Goal: Communication & Community: Answer question/provide support

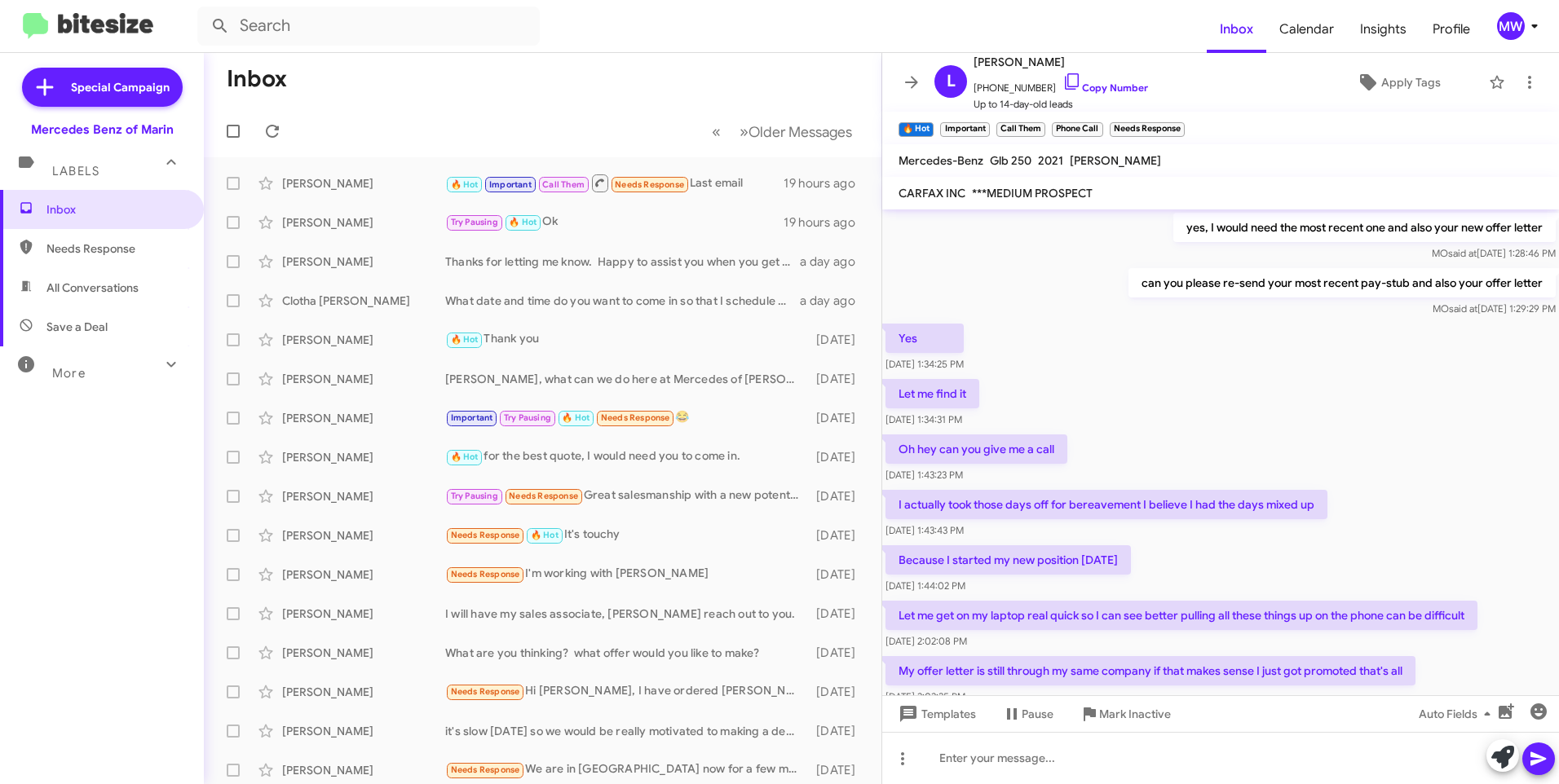
scroll to position [679, 0]
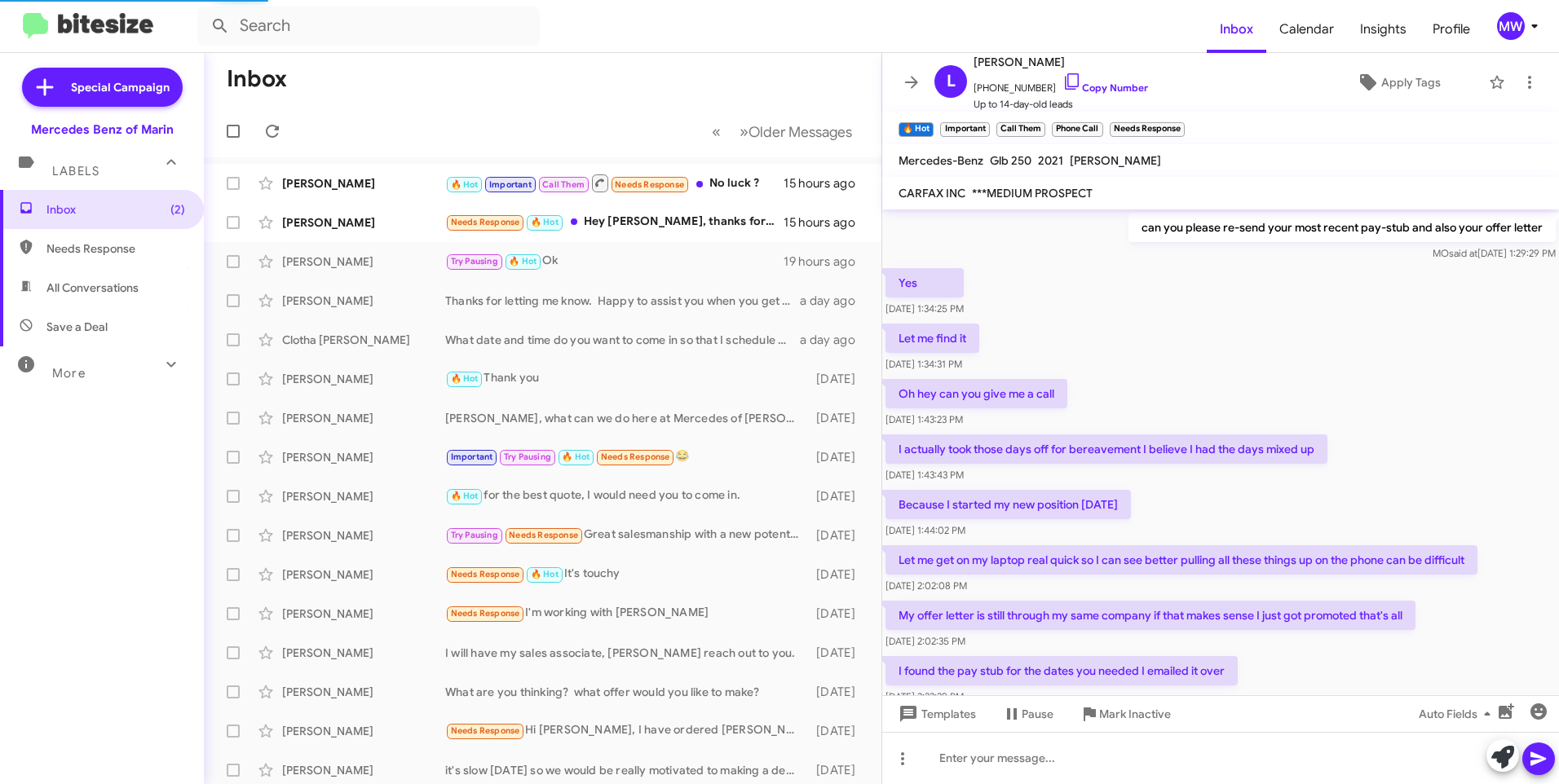
scroll to position [679, 0]
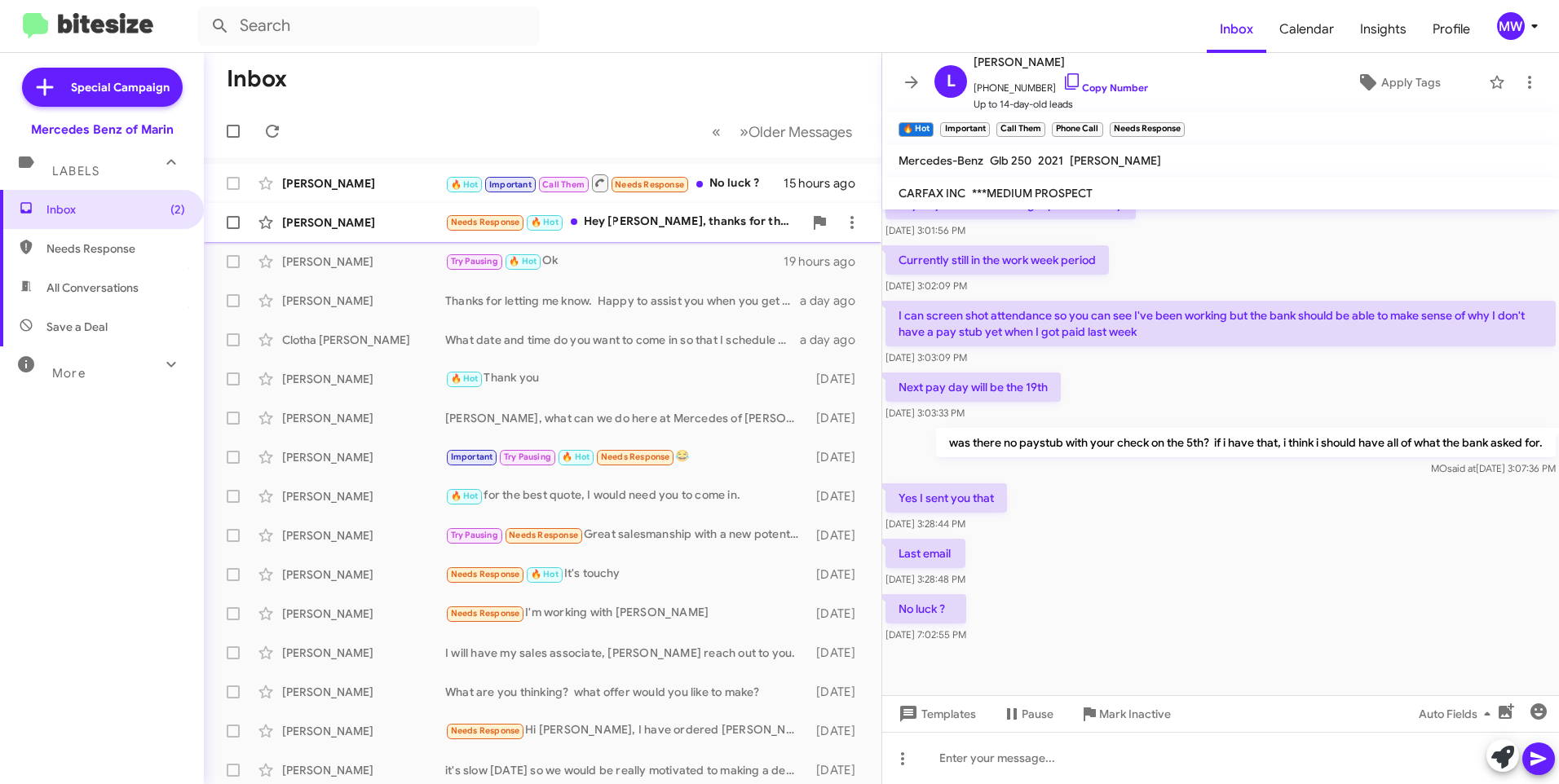
click at [660, 227] on div "Needs Response 🔥 Hot Hey Omar, thanks for the note. Here's what I'm looking to …" at bounding box center [624, 221] width 358 height 19
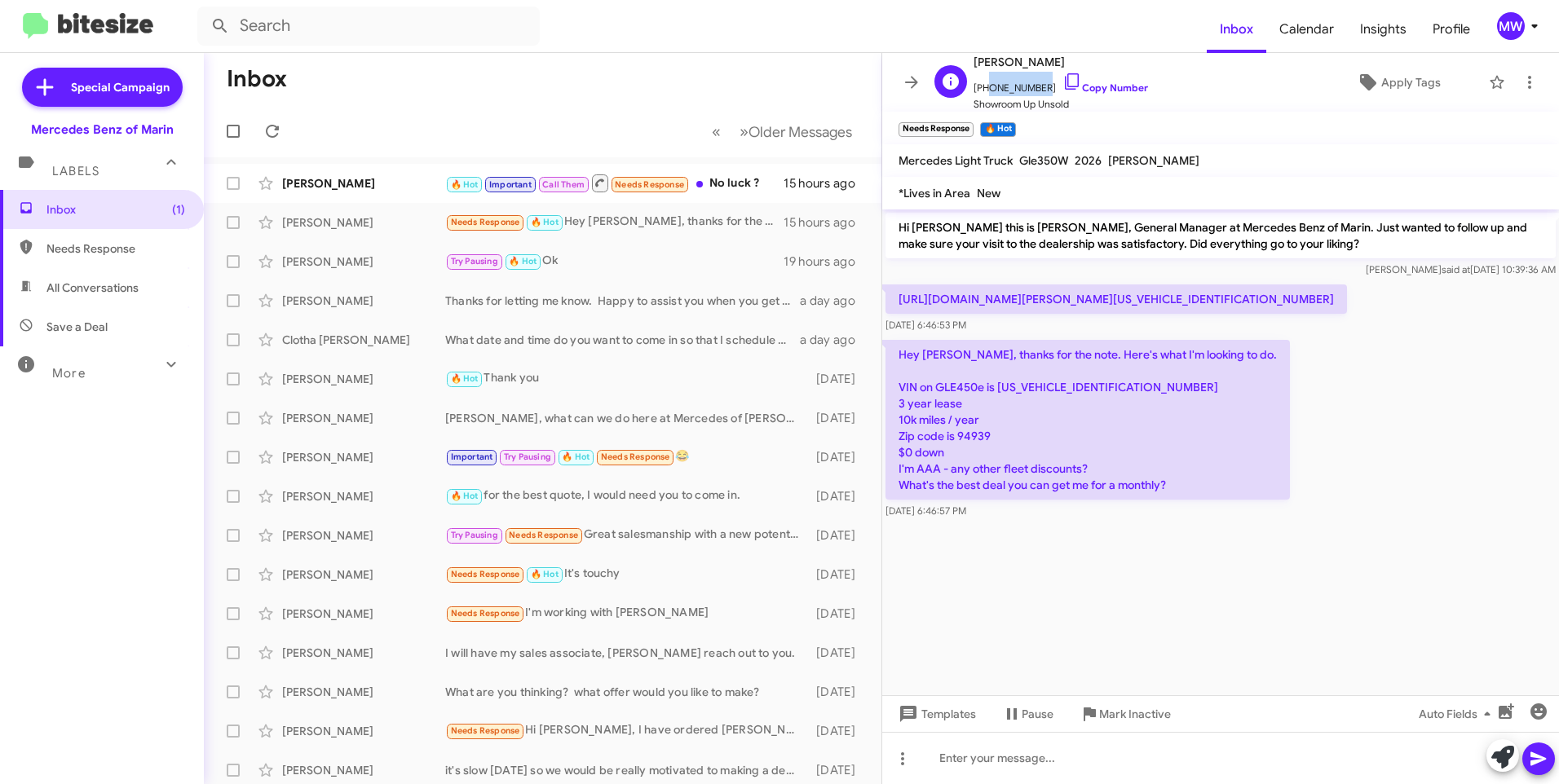
drag, startPoint x: 985, startPoint y: 89, endPoint x: 1038, endPoint y: 93, distance: 53.2
click at [1038, 93] on span "+15108210005 Copy Number" at bounding box center [1060, 84] width 174 height 24
copy span "5108210005"
drag, startPoint x: 1001, startPoint y: 390, endPoint x: 1114, endPoint y: 388, distance: 113.0
click at [1114, 388] on p "Hey [PERSON_NAME], thanks for the note. Here's what I'm looking to do. VIN on G…" at bounding box center [1087, 420] width 404 height 160
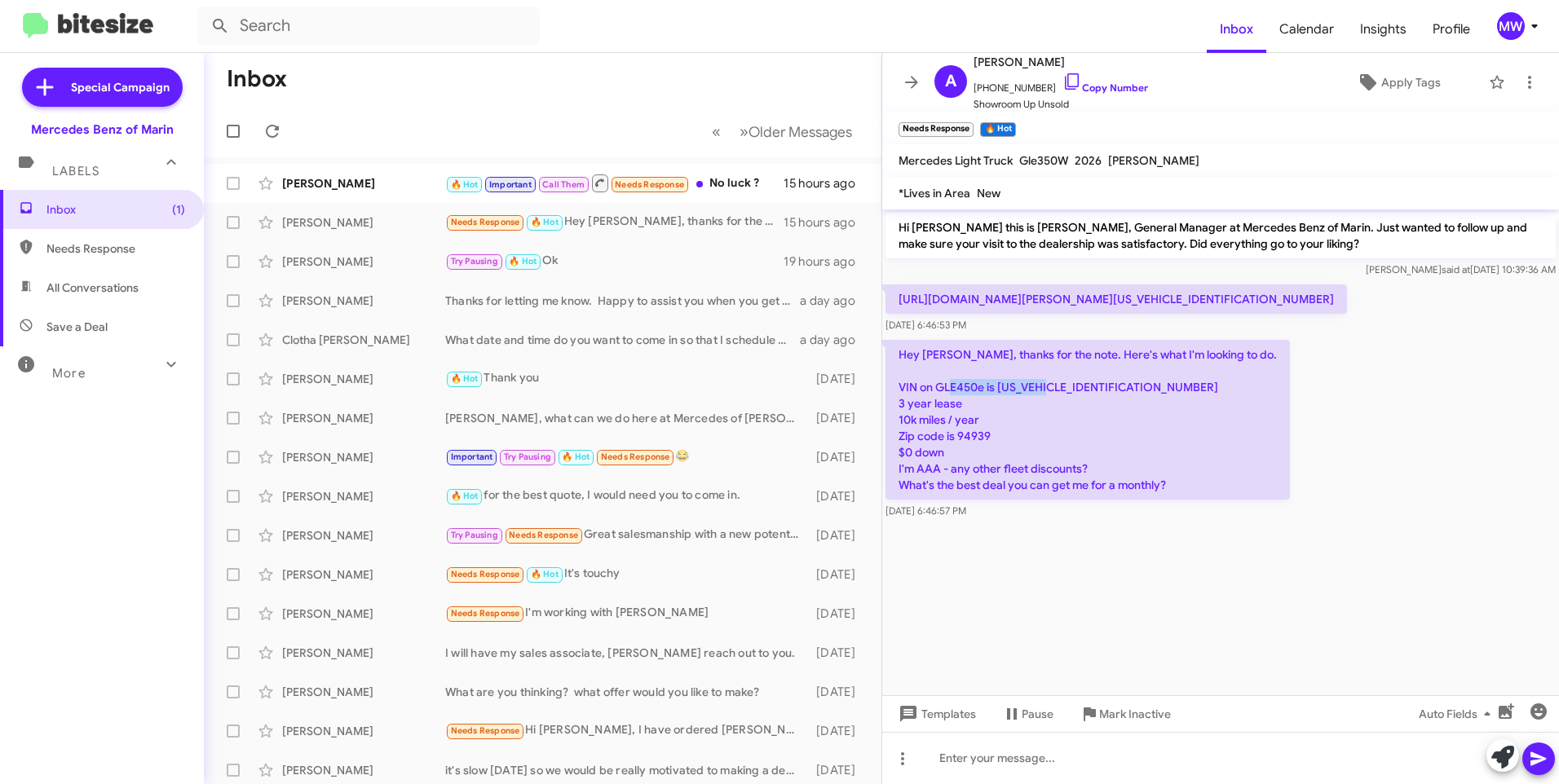
copy p "4JGFB4GB4TB517597"
click at [1030, 566] on cdk-virtual-scroll-viewport "Hi Alexander this is Omar Ibrahimi, General Manager at Mercedes Benz of Marin. …" at bounding box center [1220, 452] width 677 height 486
drag, startPoint x: 922, startPoint y: 377, endPoint x: 1050, endPoint y: 392, distance: 128.9
click at [1050, 392] on p "Hey [PERSON_NAME], thanks for the note. Here's what I'm looking to do. VIN on G…" at bounding box center [1087, 420] width 404 height 160
drag, startPoint x: 1050, startPoint y: 392, endPoint x: 986, endPoint y: 427, distance: 72.9
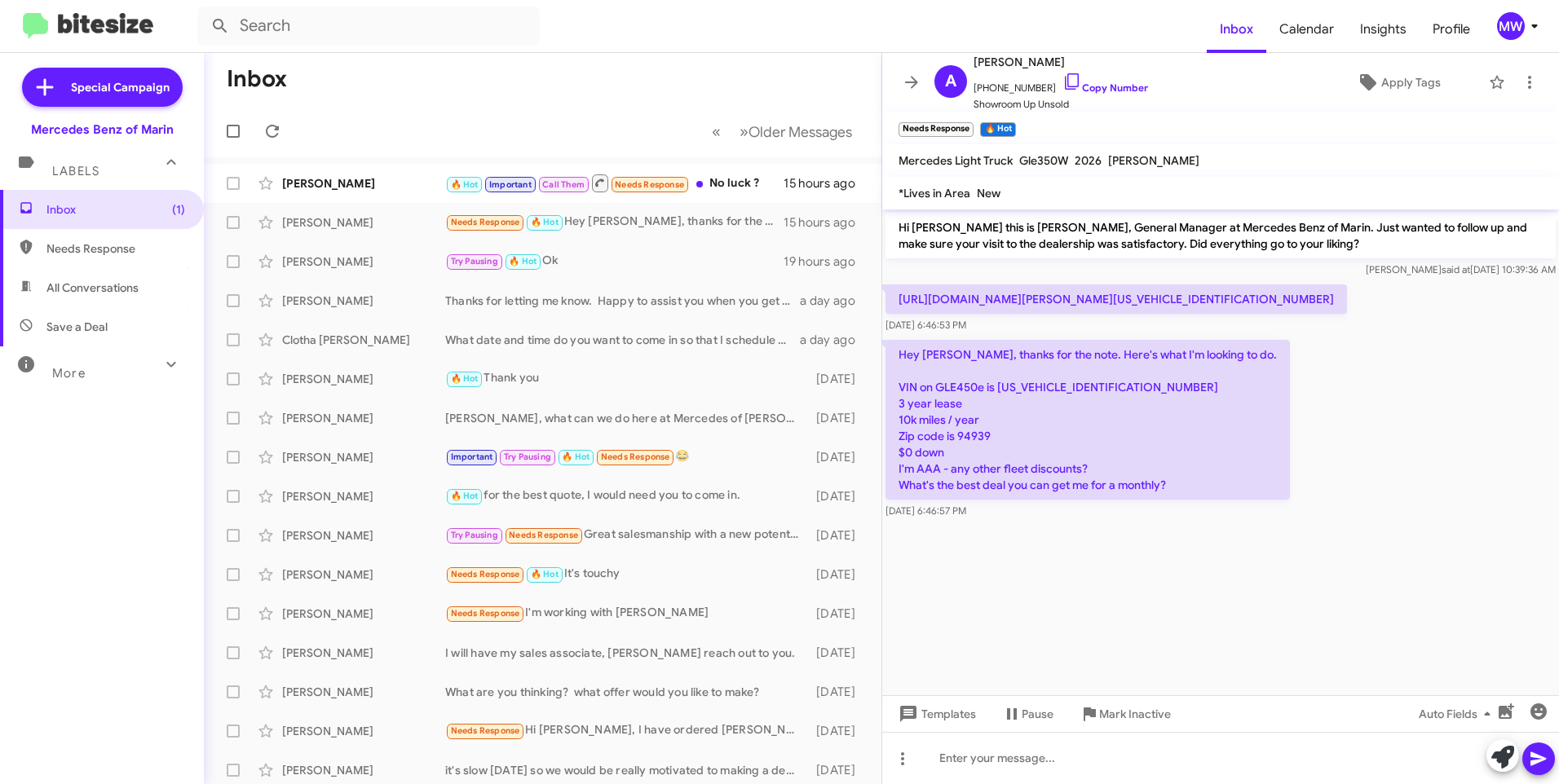
click at [986, 417] on p "Hey [PERSON_NAME], thanks for the note. Here's what I'm looking to do. VIN on G…" at bounding box center [1087, 420] width 404 height 160
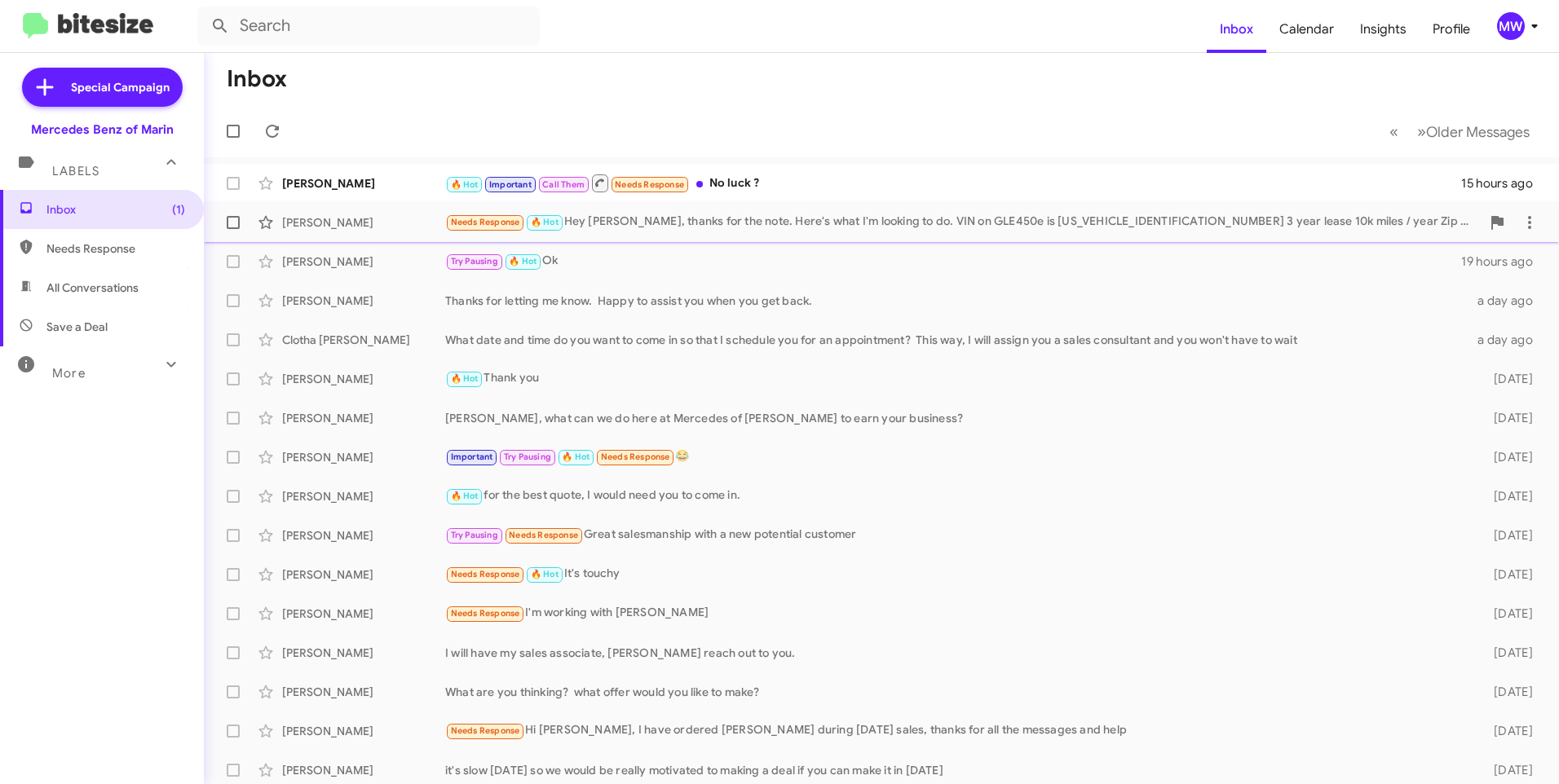
click at [689, 212] on div "Alexander Weber Needs Response 🔥 Hot Hey Omar, thanks for the note. Here's what…" at bounding box center [882, 222] width 1329 height 32
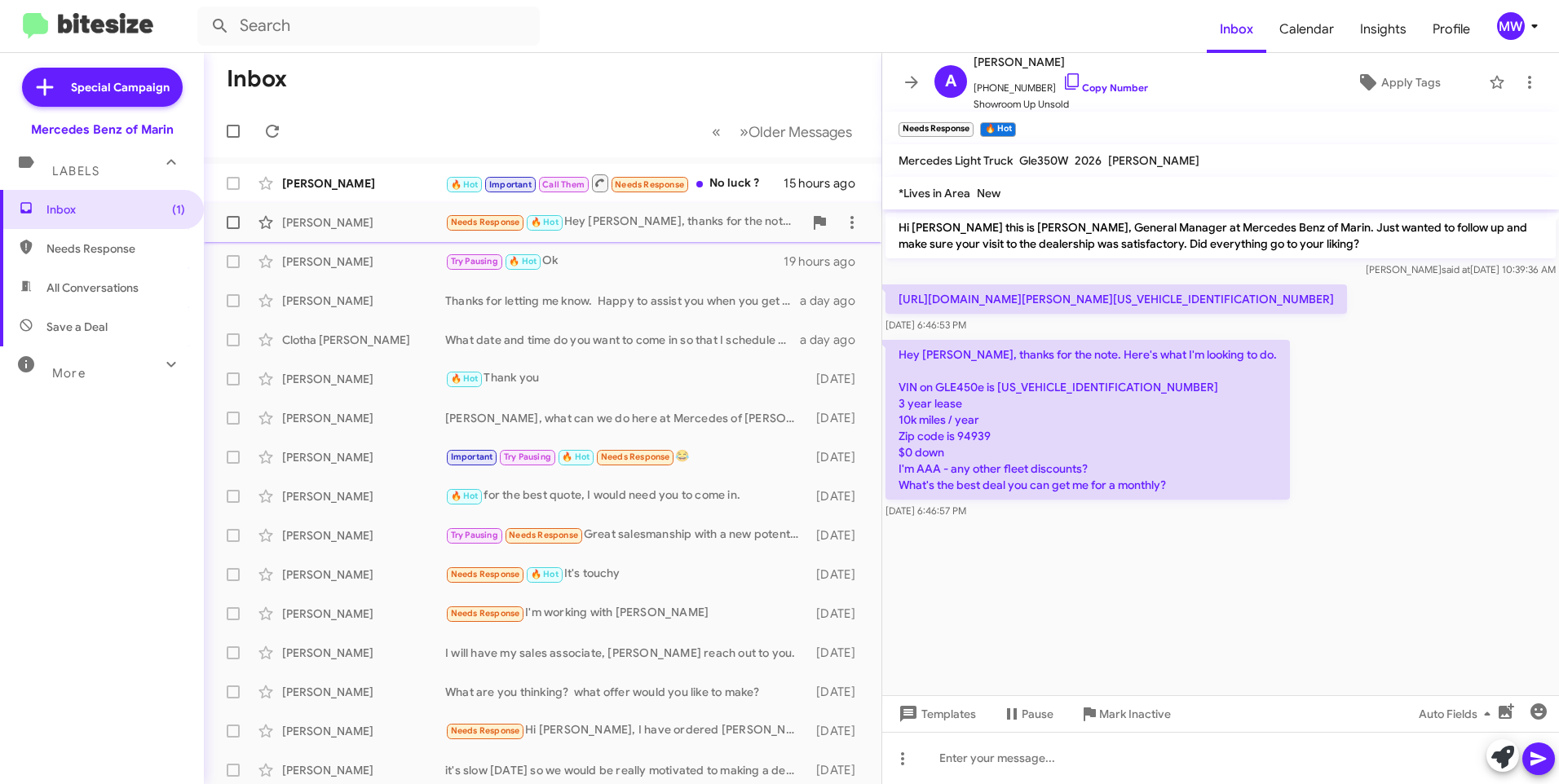
click at [230, 222] on span at bounding box center [233, 222] width 13 height 13
click at [233, 229] on input "checkbox" at bounding box center [233, 229] width 1 height 1
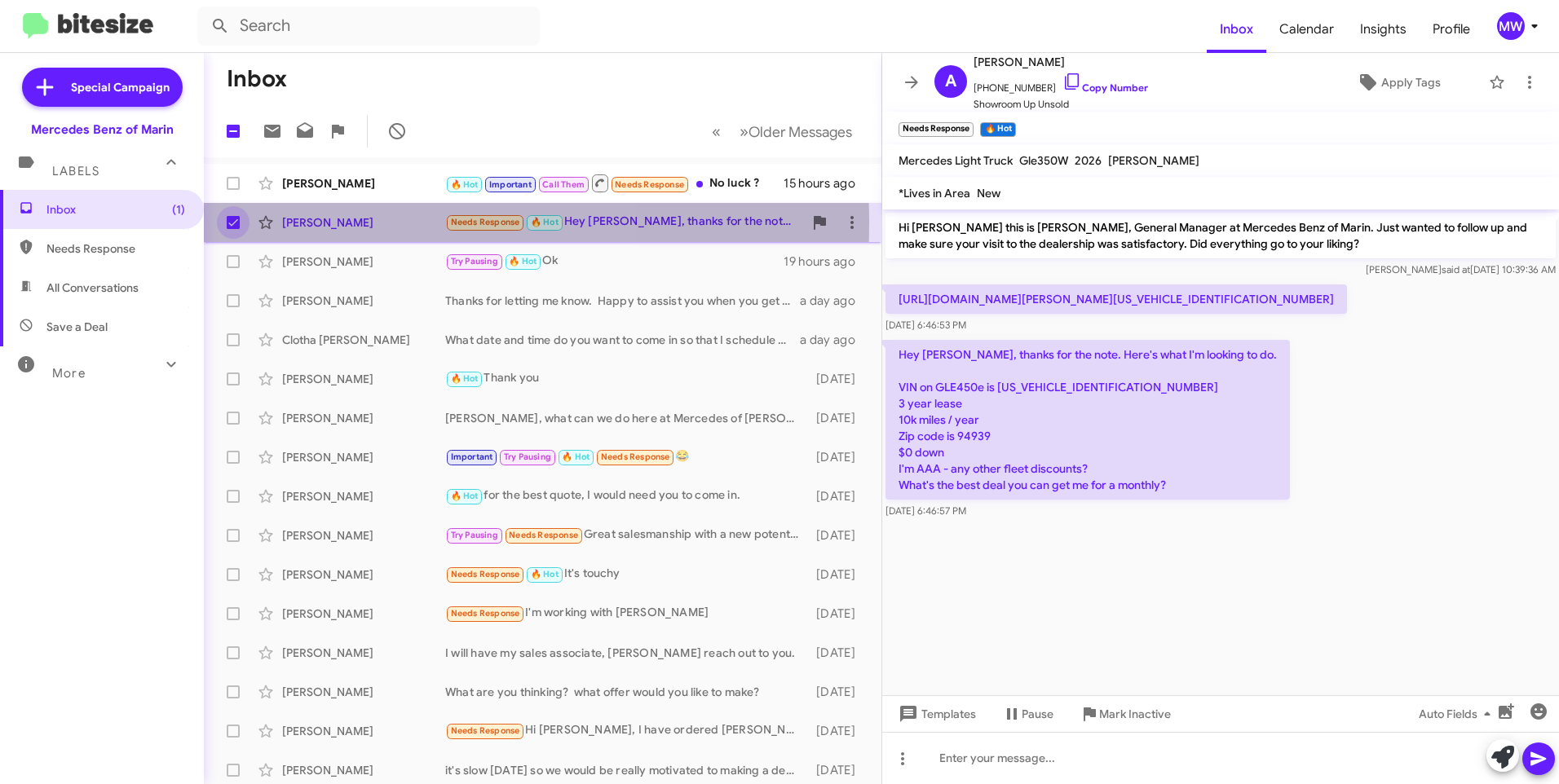
click at [235, 222] on span at bounding box center [233, 222] width 13 height 13
click at [233, 229] on input "checkbox" at bounding box center [233, 229] width 1 height 1
checkbox input "false"
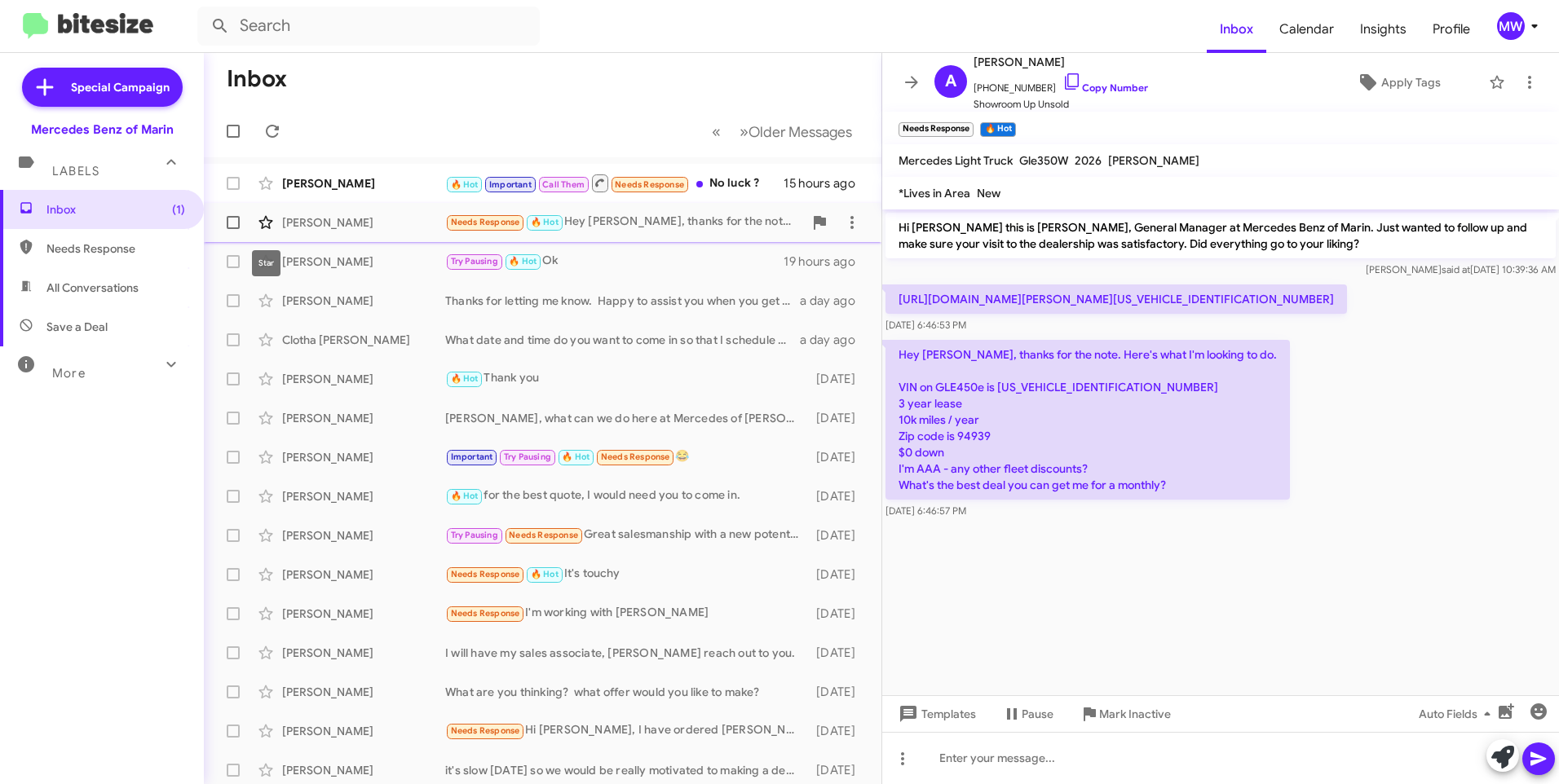
click at [271, 218] on icon at bounding box center [266, 222] width 19 height 19
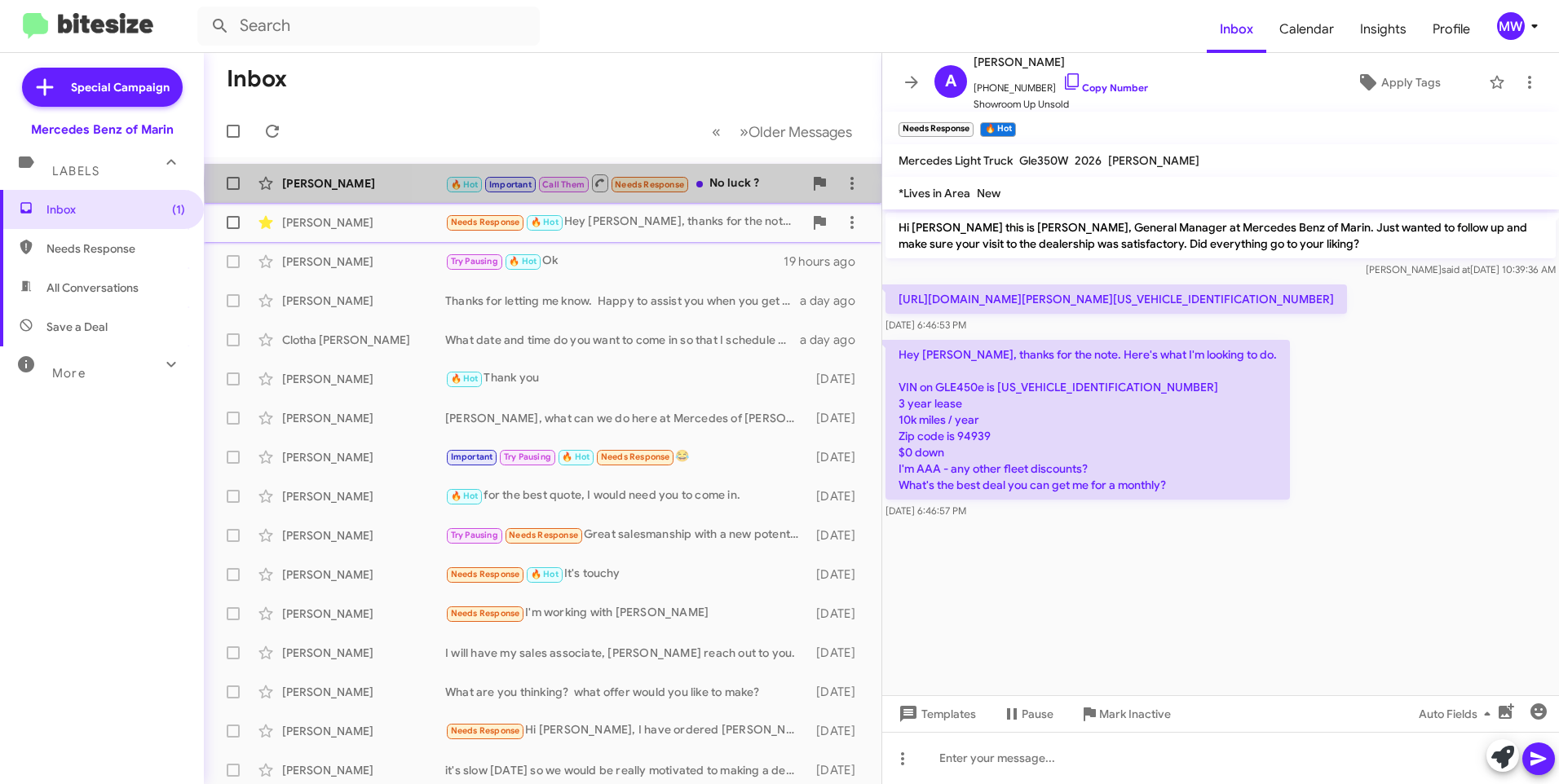
click at [727, 183] on div "🔥 Hot Important Call Them Needs Response No luck ?" at bounding box center [624, 182] width 358 height 20
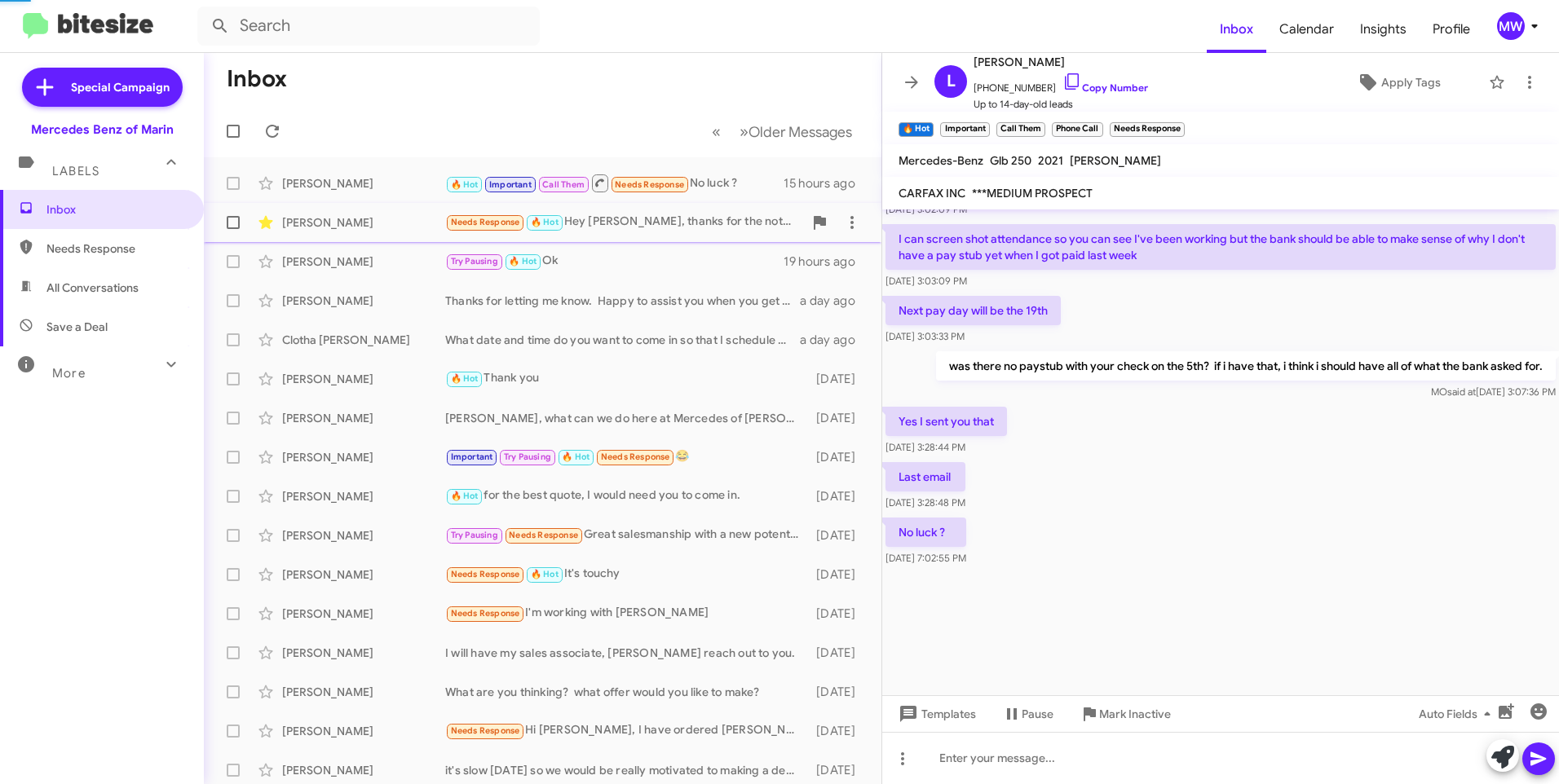
scroll to position [1951, 0]
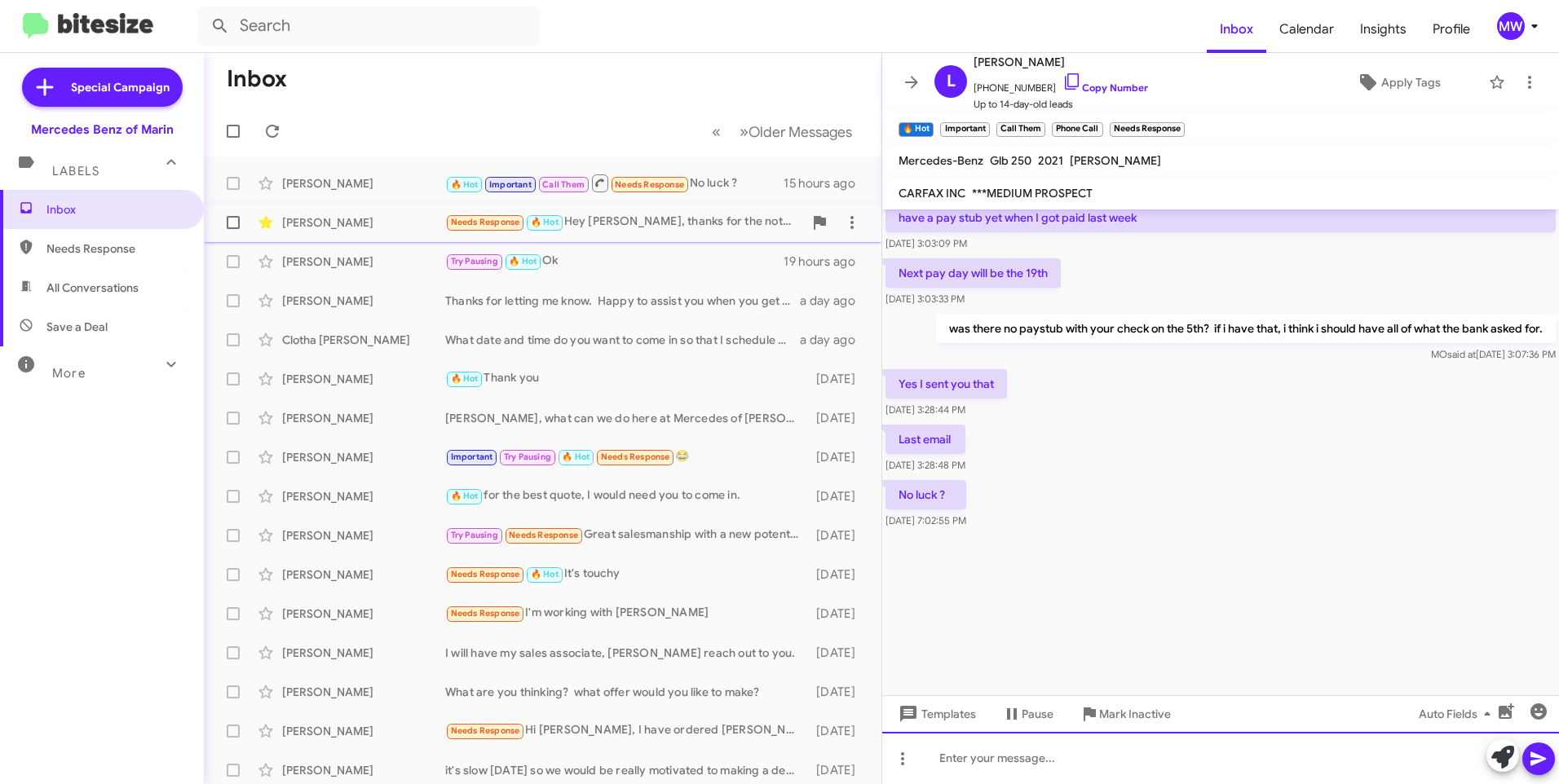
click at [1127, 764] on div at bounding box center [1220, 759] width 677 height 53
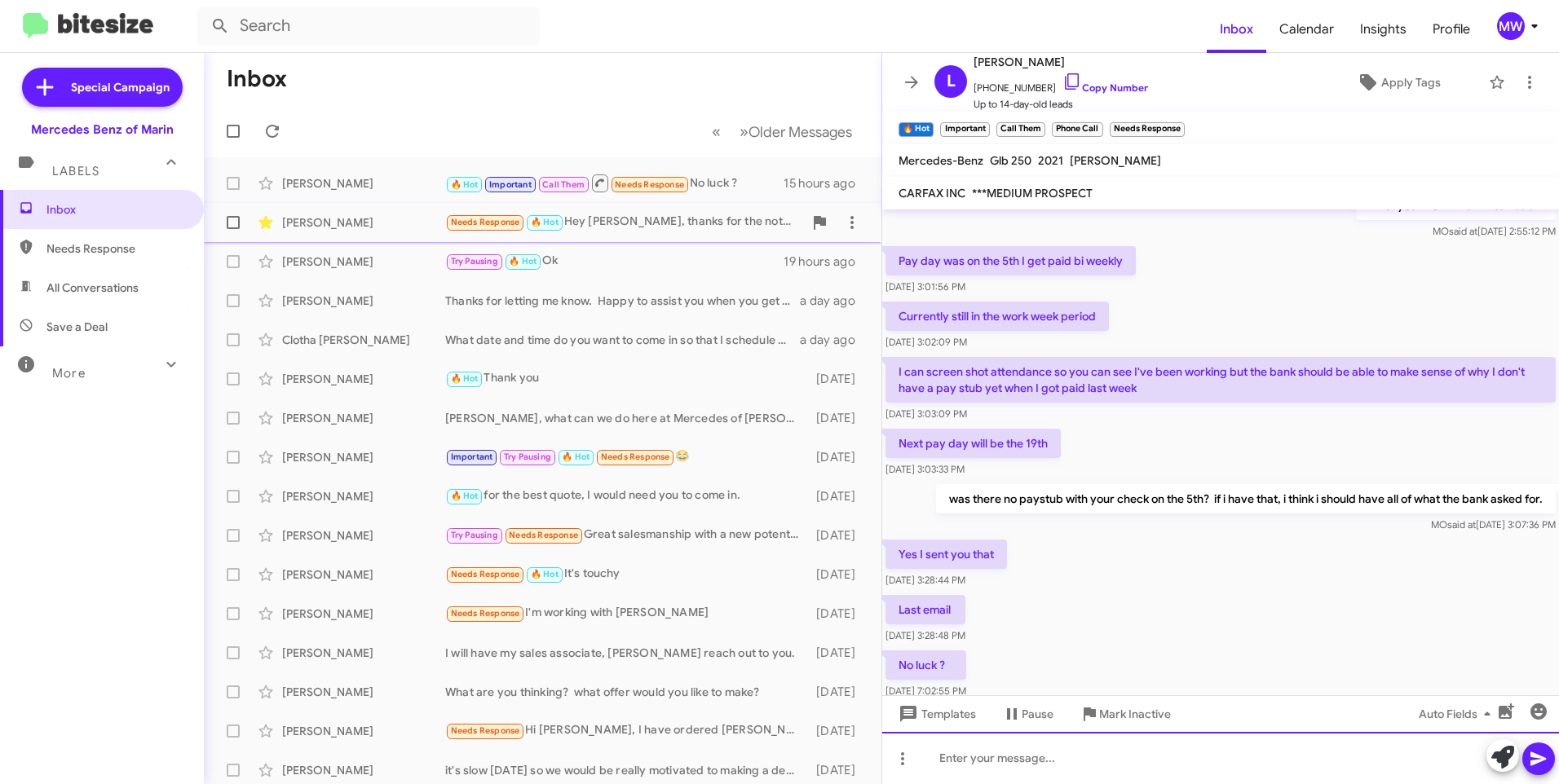
scroll to position [3232, 0]
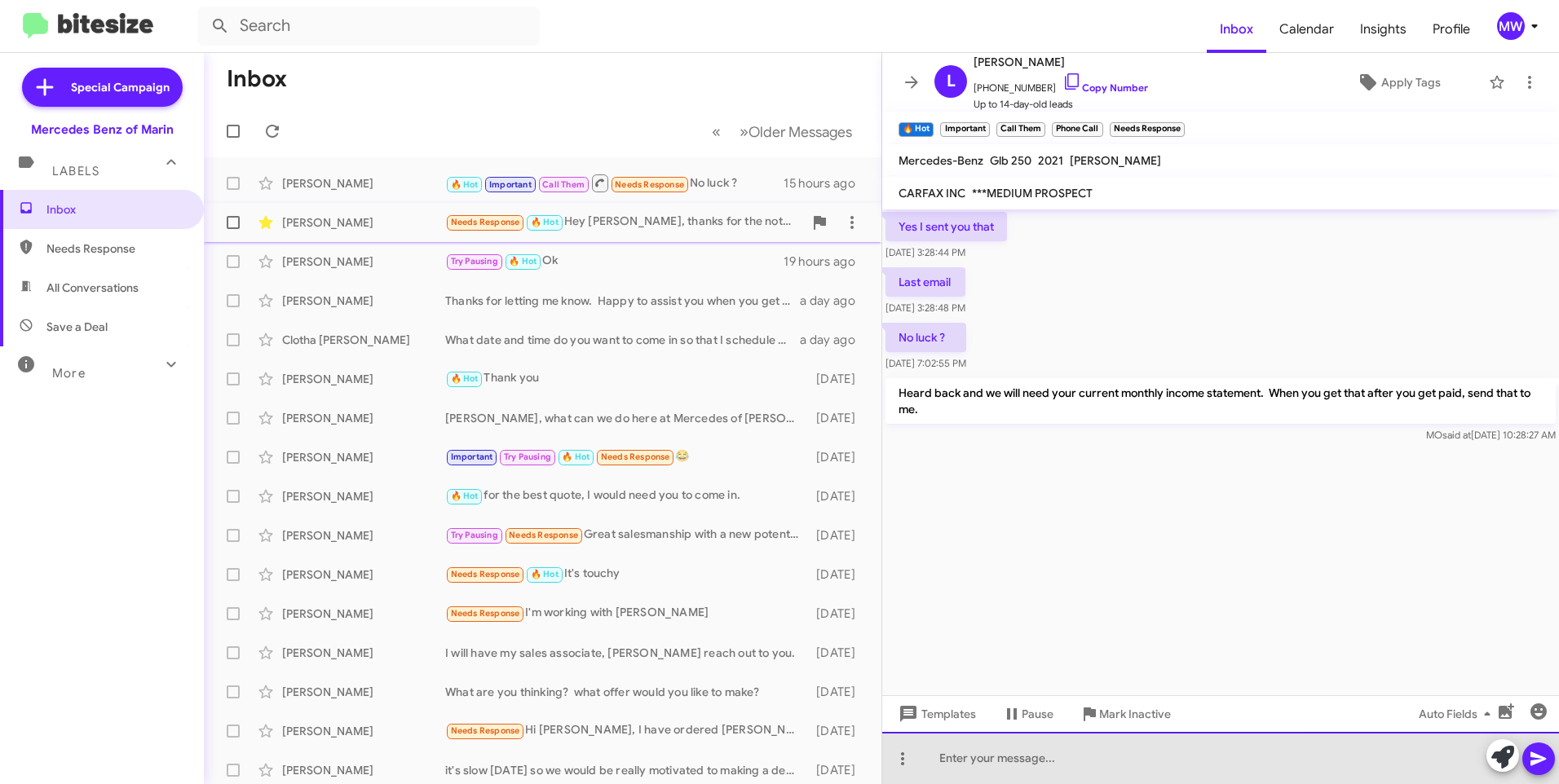
drag, startPoint x: 1121, startPoint y: 766, endPoint x: 1074, endPoint y: 762, distance: 47.2
click at [1118, 767] on div at bounding box center [1220, 759] width 677 height 53
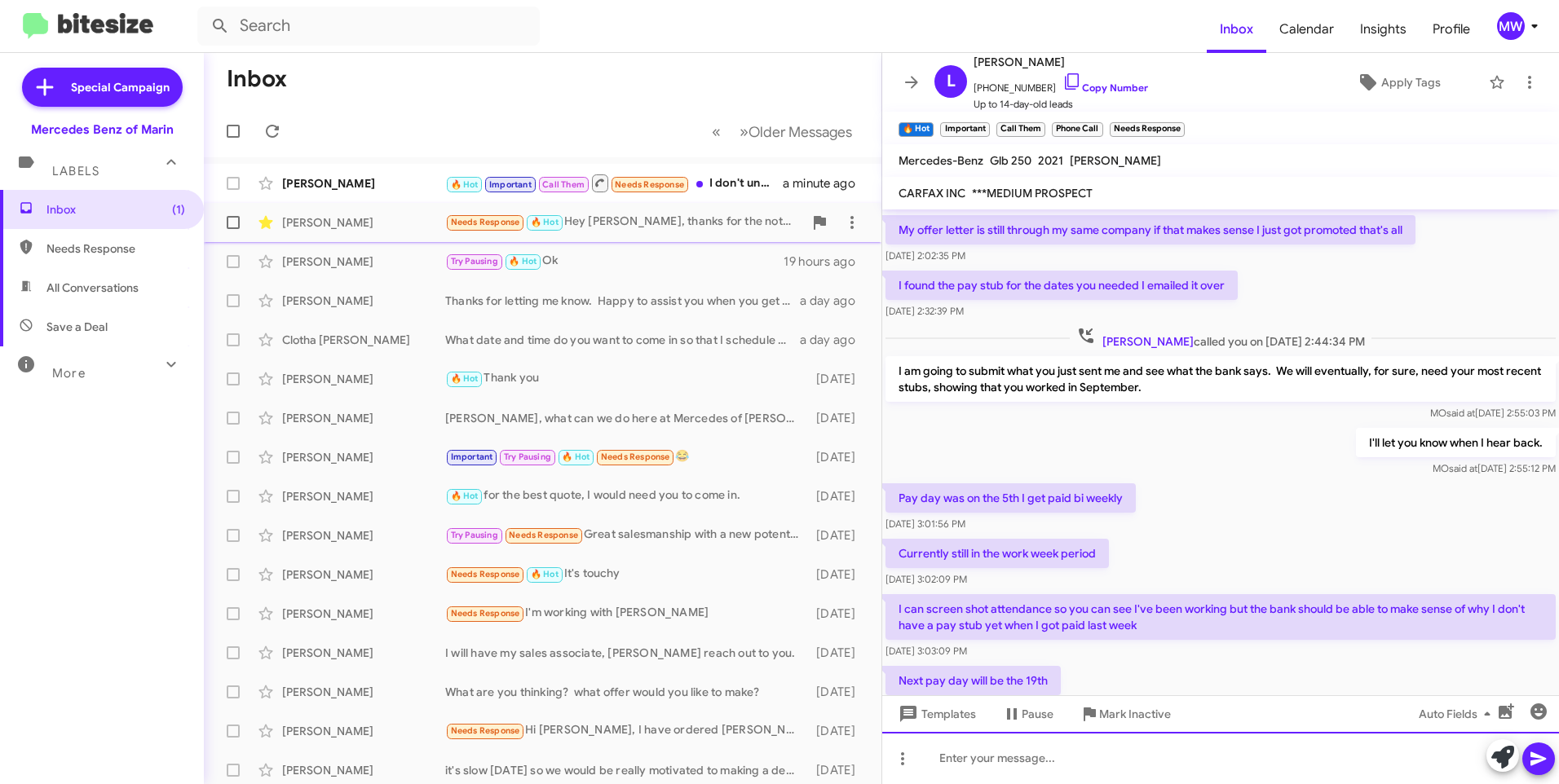
scroll to position [728, 0]
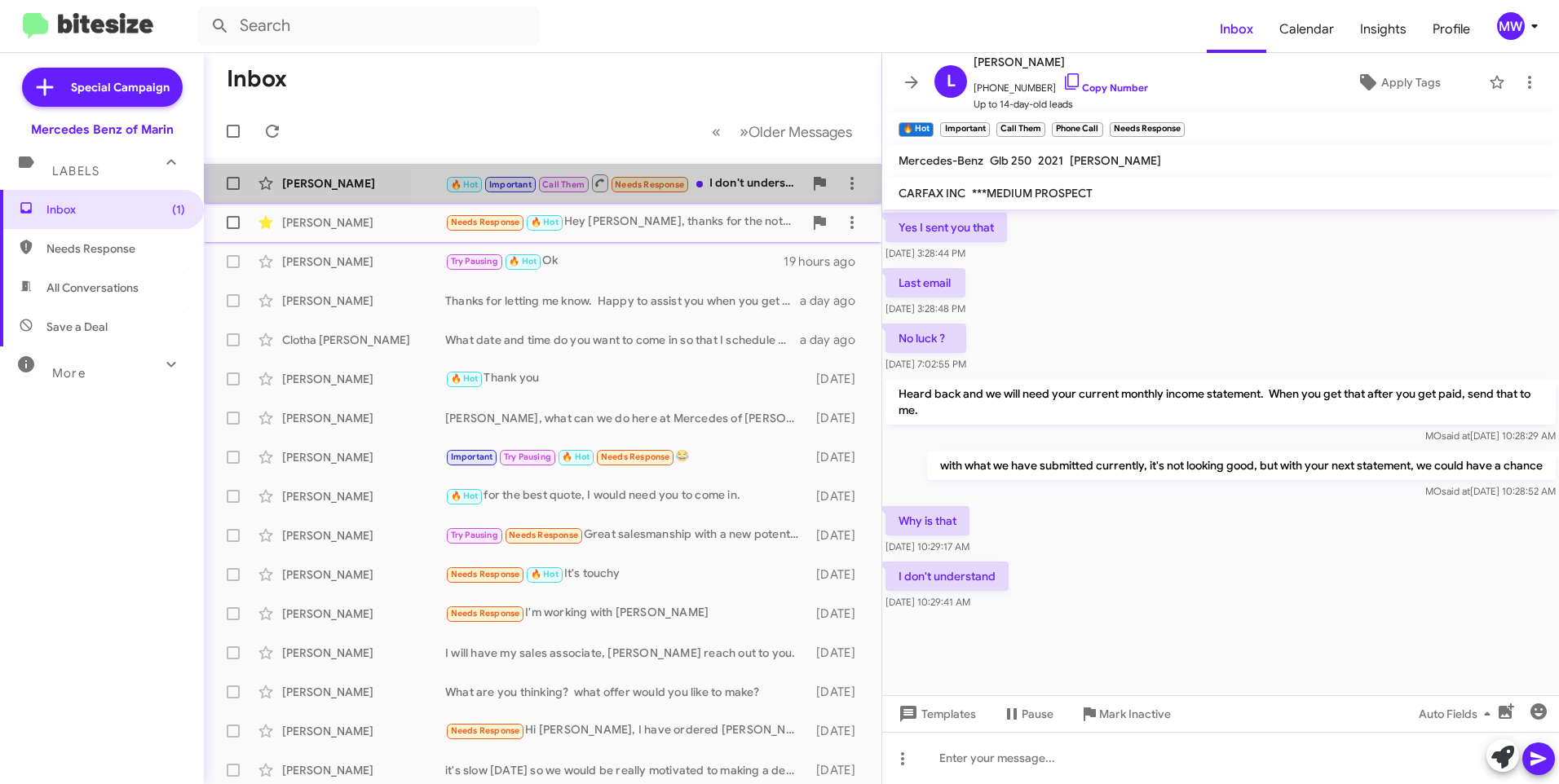
click at [738, 178] on div "🔥 Hot Important Call Them Needs Response I don't understand" at bounding box center [624, 182] width 358 height 20
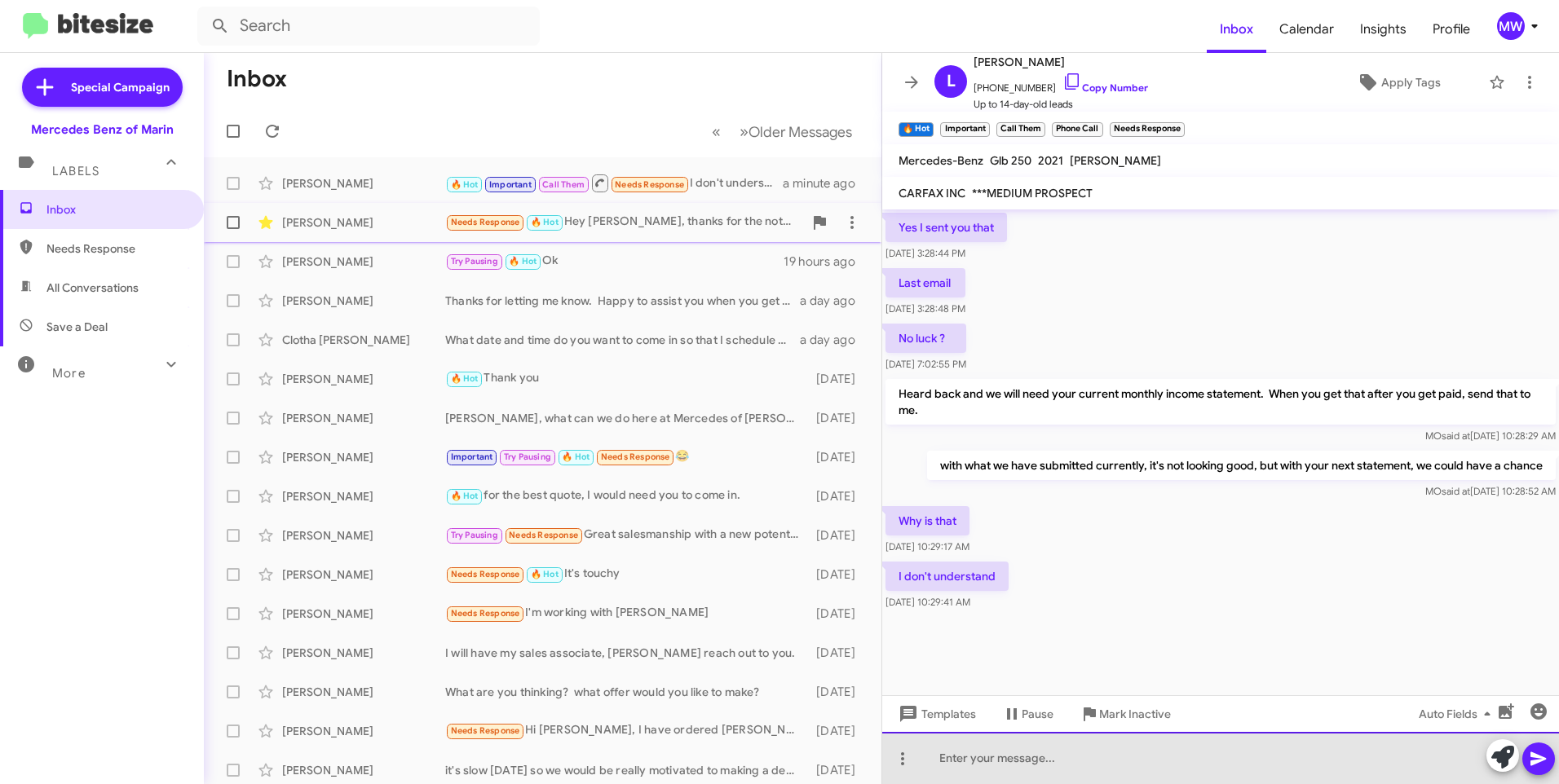
click at [1064, 760] on div at bounding box center [1220, 759] width 677 height 53
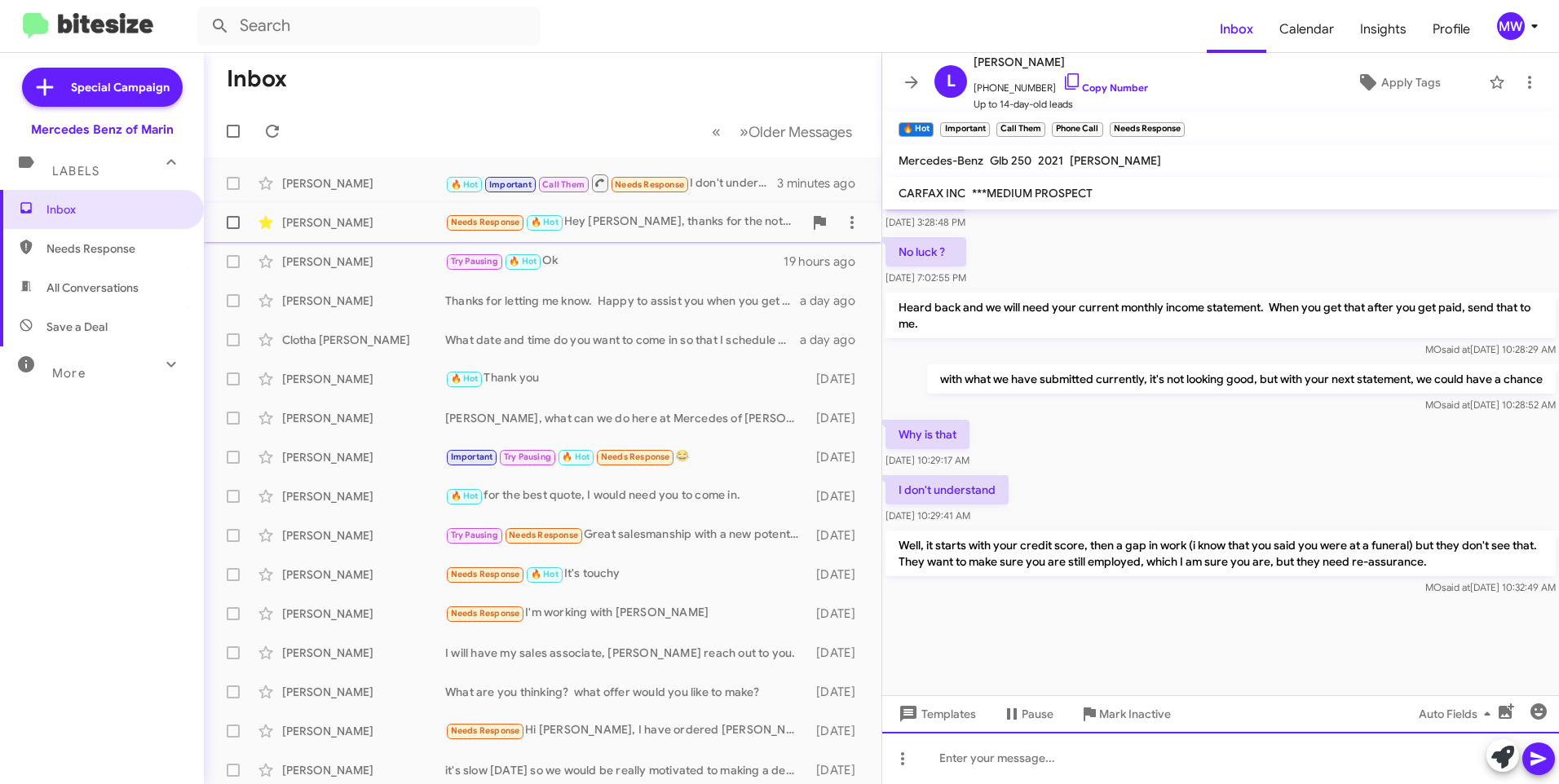
scroll to position [2026, 0]
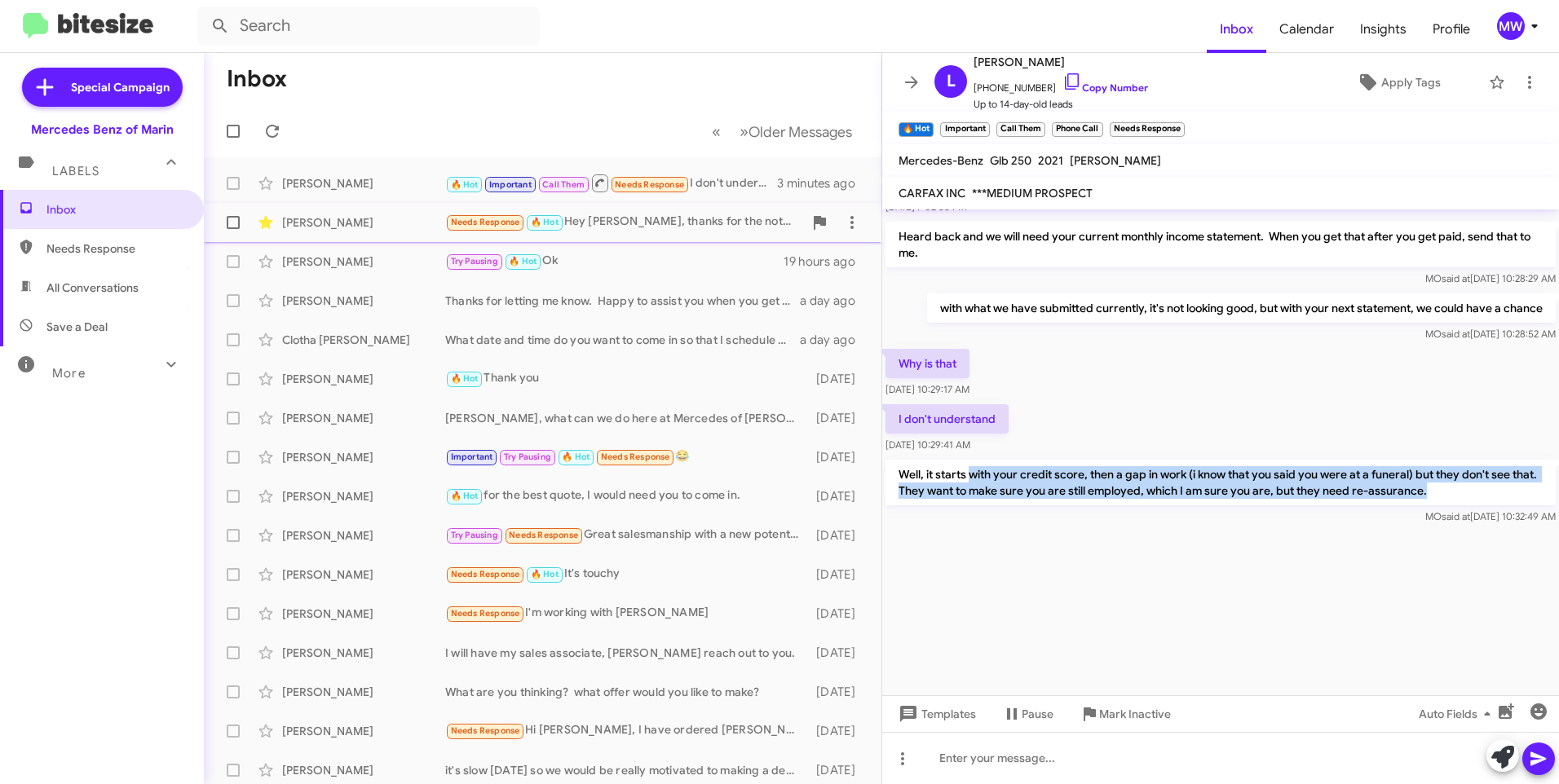
drag, startPoint x: 972, startPoint y: 474, endPoint x: 1477, endPoint y: 490, distance: 505.3
click at [1477, 490] on p "Well, it starts with your credit score, then a gap in work (i know that you sai…" at bounding box center [1221, 482] width 670 height 46
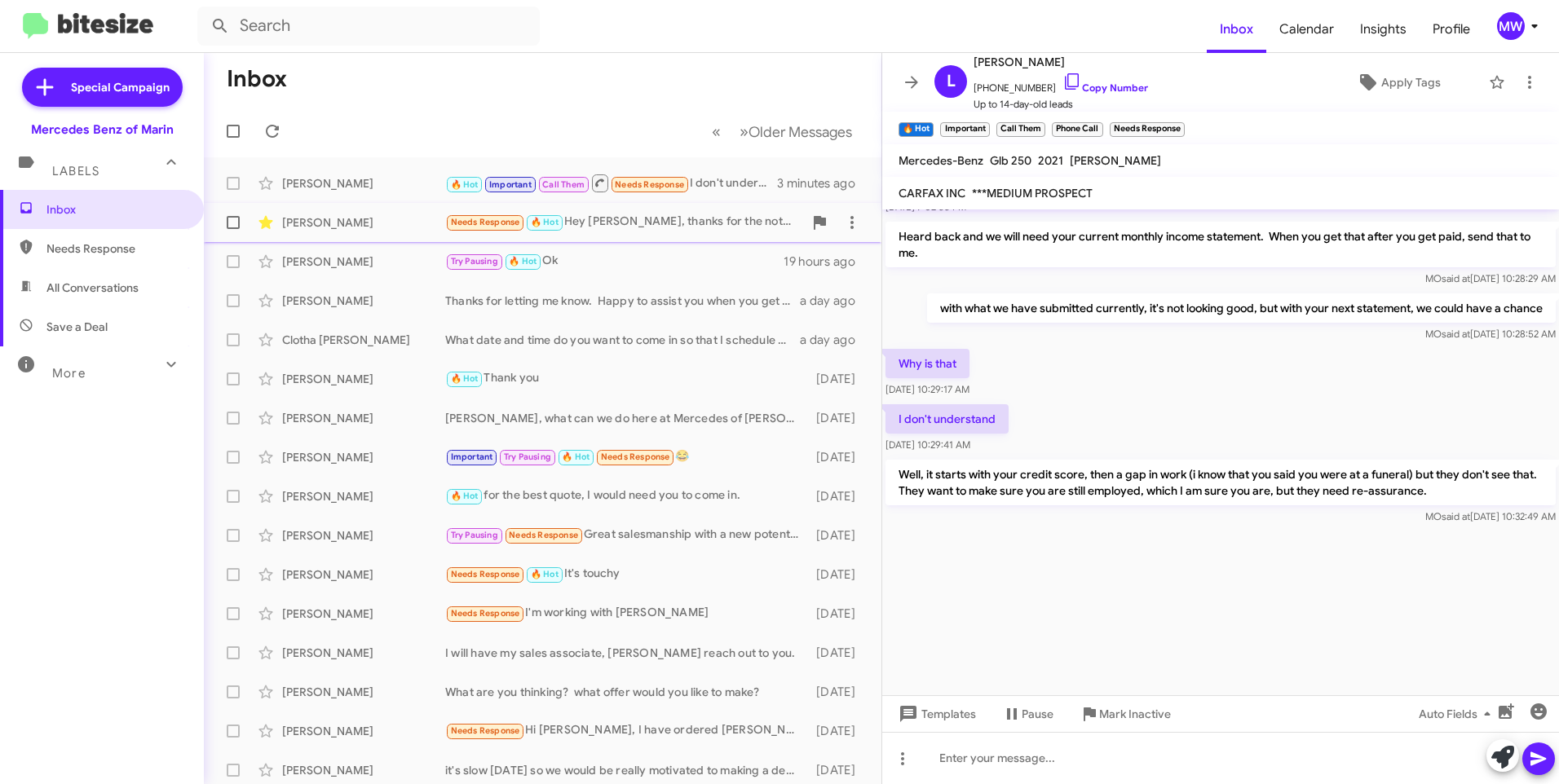
drag, startPoint x: 1477, startPoint y: 490, endPoint x: 1236, endPoint y: 655, distance: 292.1
click at [1290, 579] on div at bounding box center [1220, 612] width 677 height 168
click at [1122, 754] on div at bounding box center [1220, 759] width 677 height 53
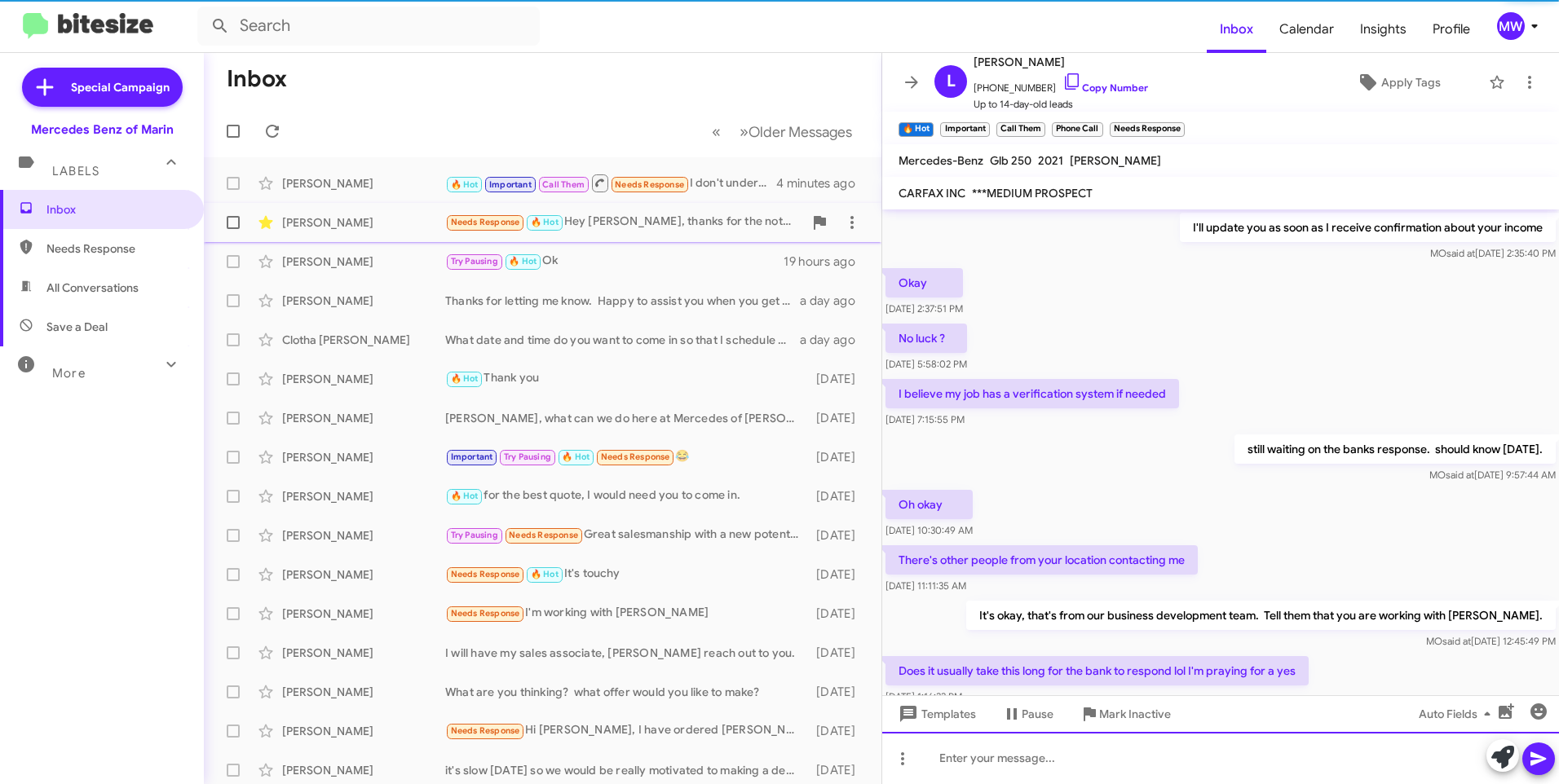
scroll to position [82, 0]
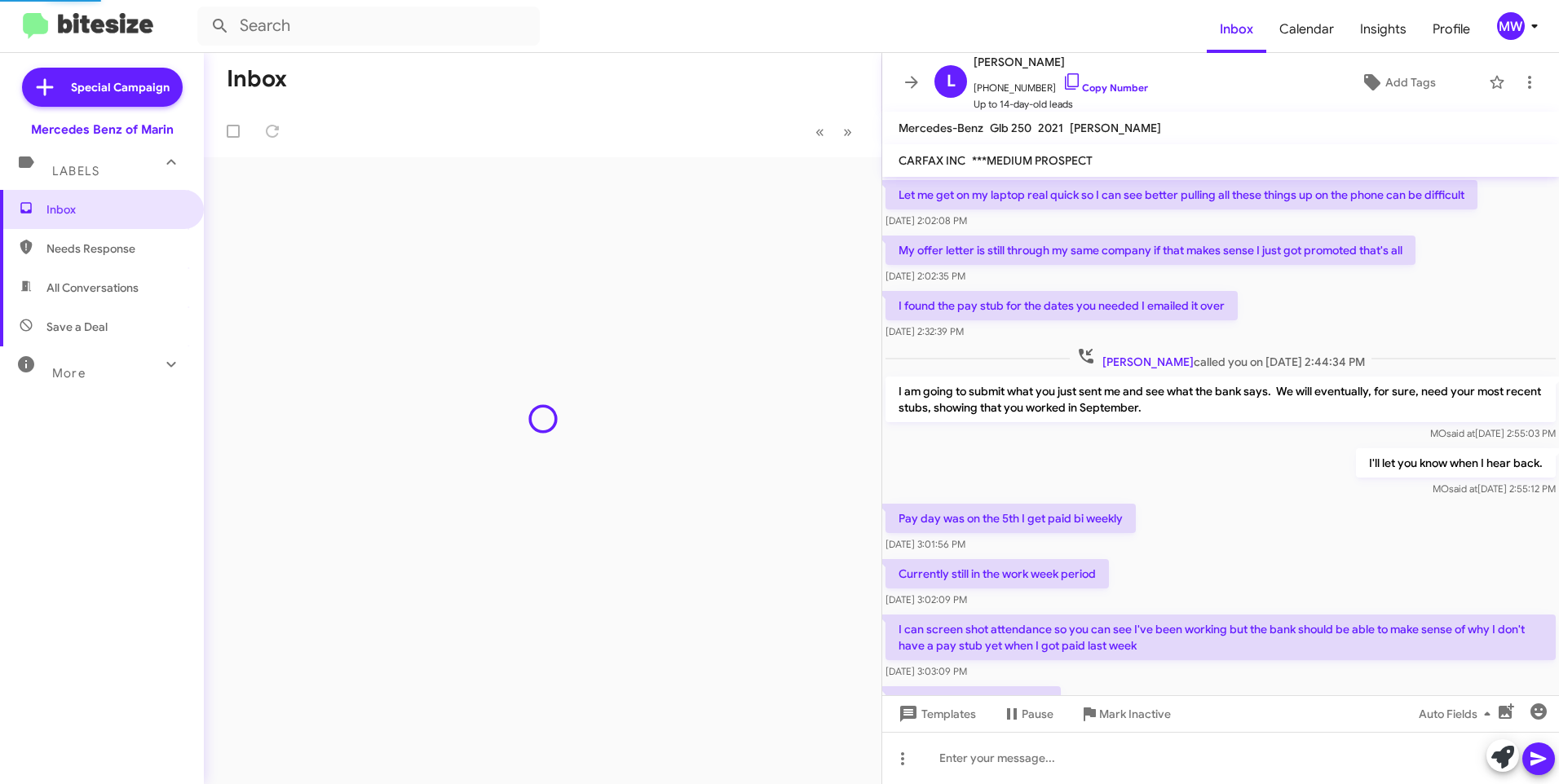
scroll to position [712, 0]
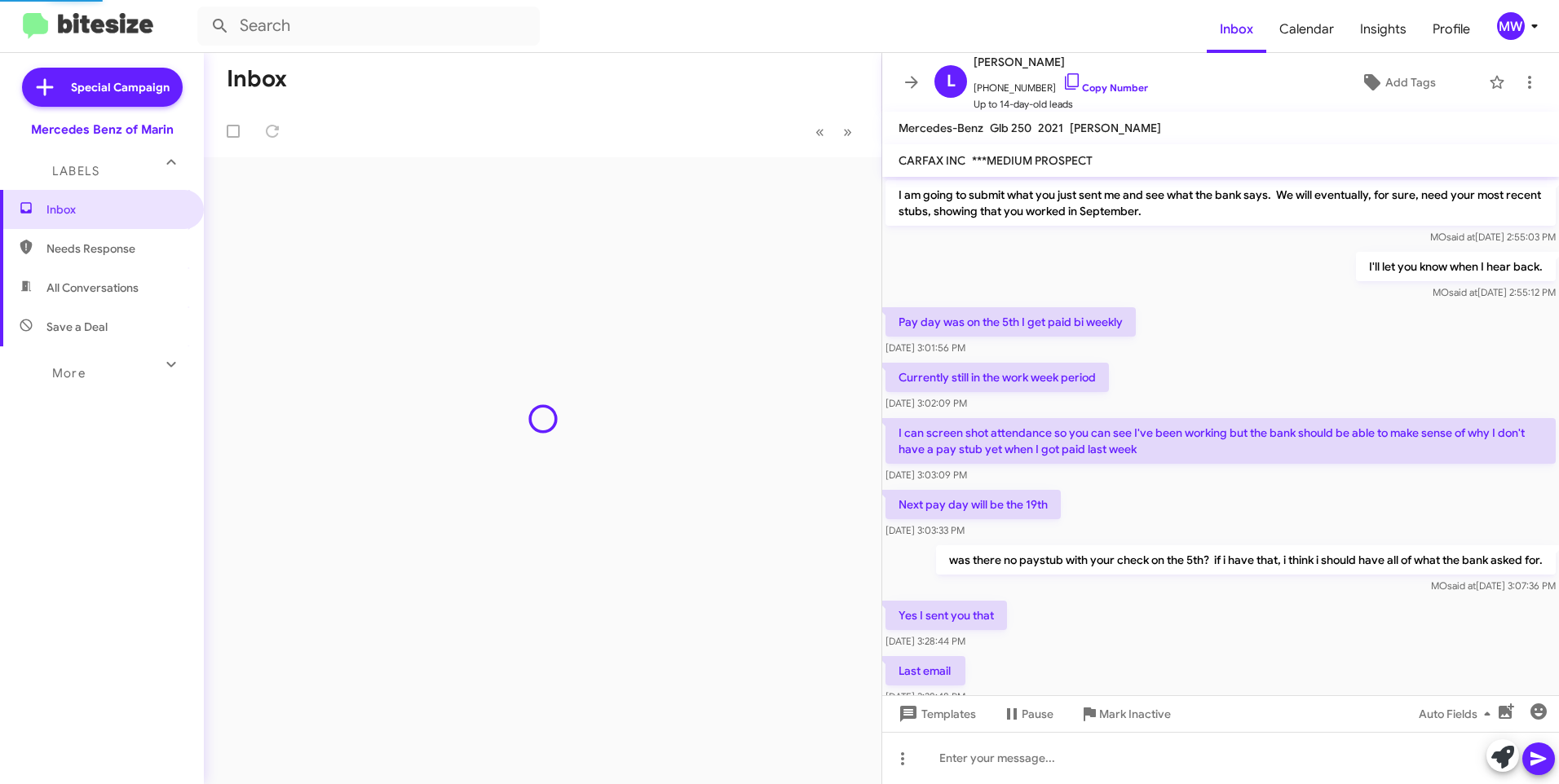
scroll to position [737, 0]
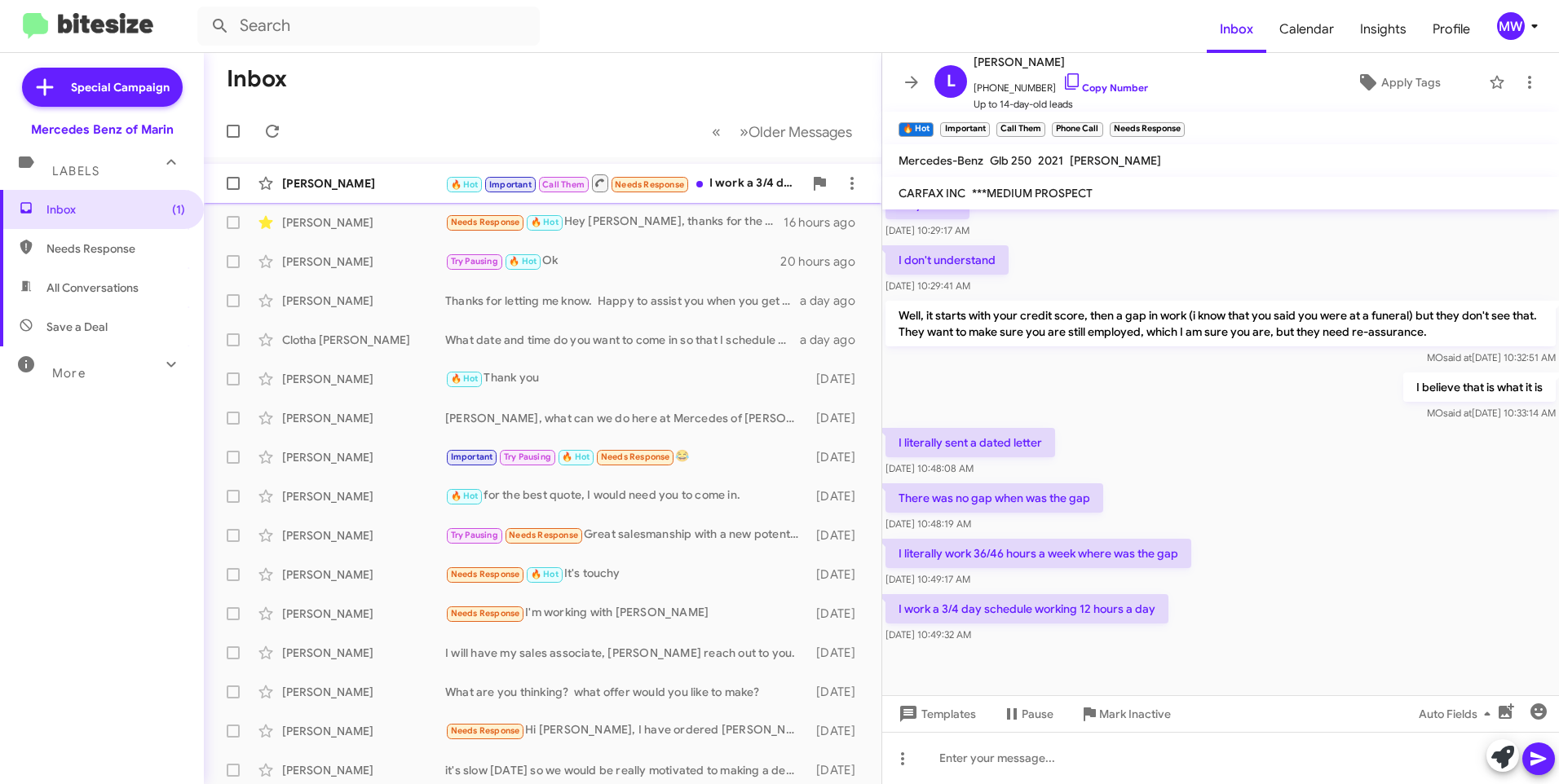
click at [747, 174] on div "🔥 Hot Important Call Them Needs Response I work a 3/4 day schedule working 12 h…" at bounding box center [624, 182] width 358 height 20
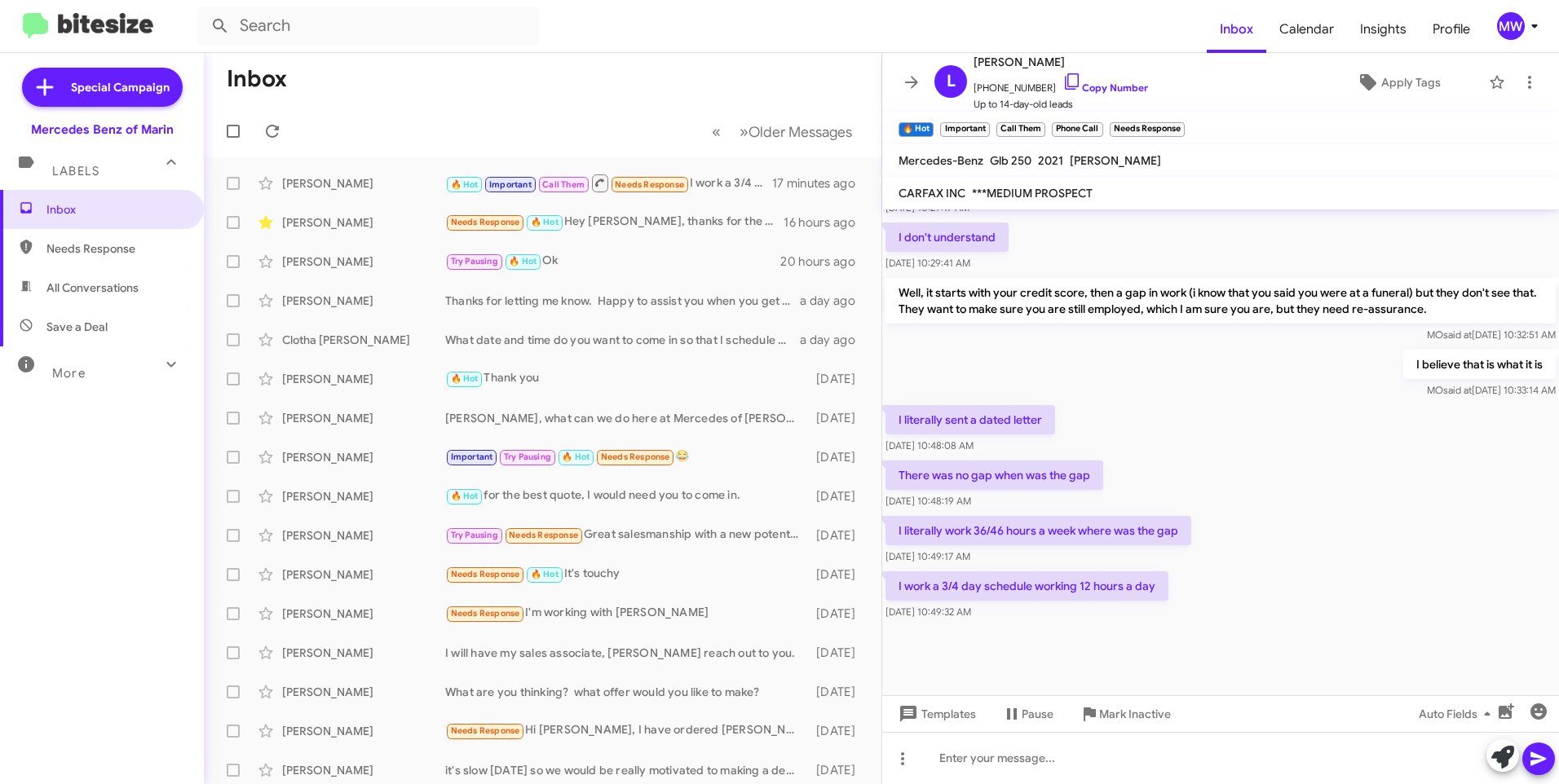
scroll to position [769, 0]
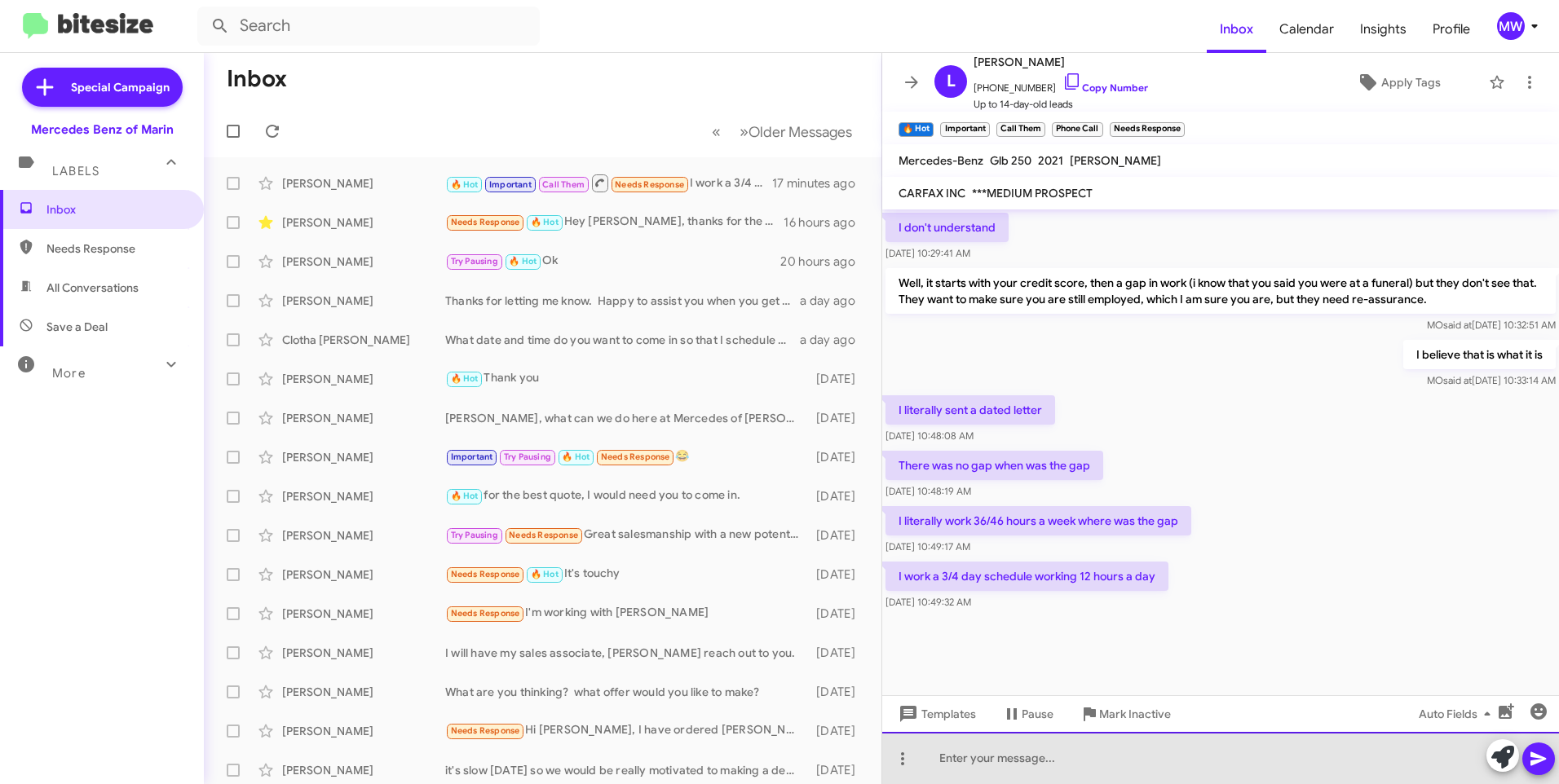
click at [1114, 762] on div at bounding box center [1220, 759] width 677 height 53
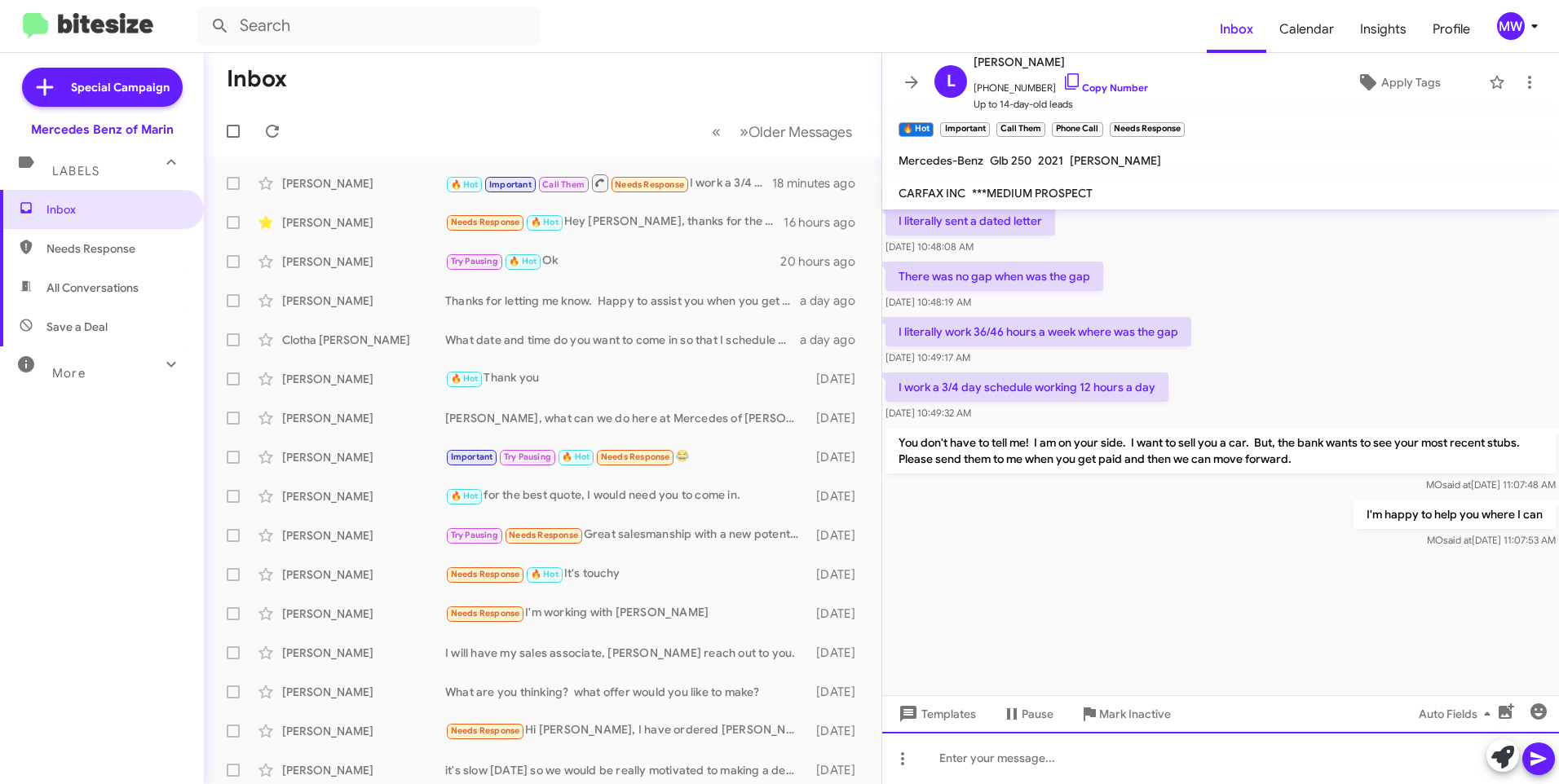
scroll to position [1809, 0]
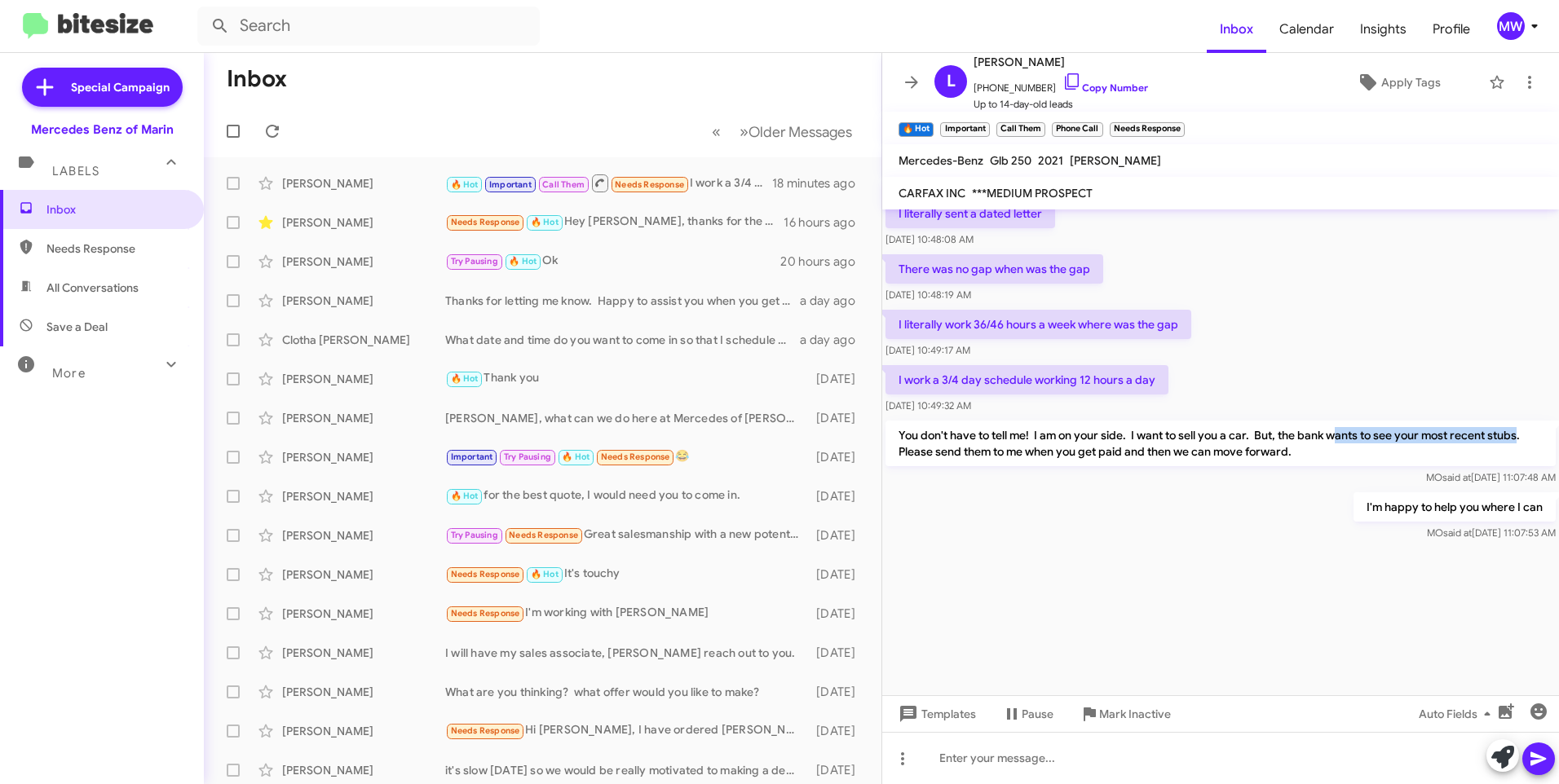
drag, startPoint x: 1342, startPoint y: 432, endPoint x: 1518, endPoint y: 434, distance: 176.0
click at [1518, 434] on p "You don't have to tell me! I am on your side. I want to sell you a car. But, th…" at bounding box center [1221, 443] width 670 height 46
drag, startPoint x: 936, startPoint y: 448, endPoint x: 1342, endPoint y: 467, distance: 406.4
click at [1342, 467] on div "You don't have to tell me! I am on your side. I want to sell you a car. But, th…" at bounding box center [1221, 453] width 670 height 65
drag, startPoint x: 1342, startPoint y: 467, endPoint x: 1508, endPoint y: 508, distance: 171.0
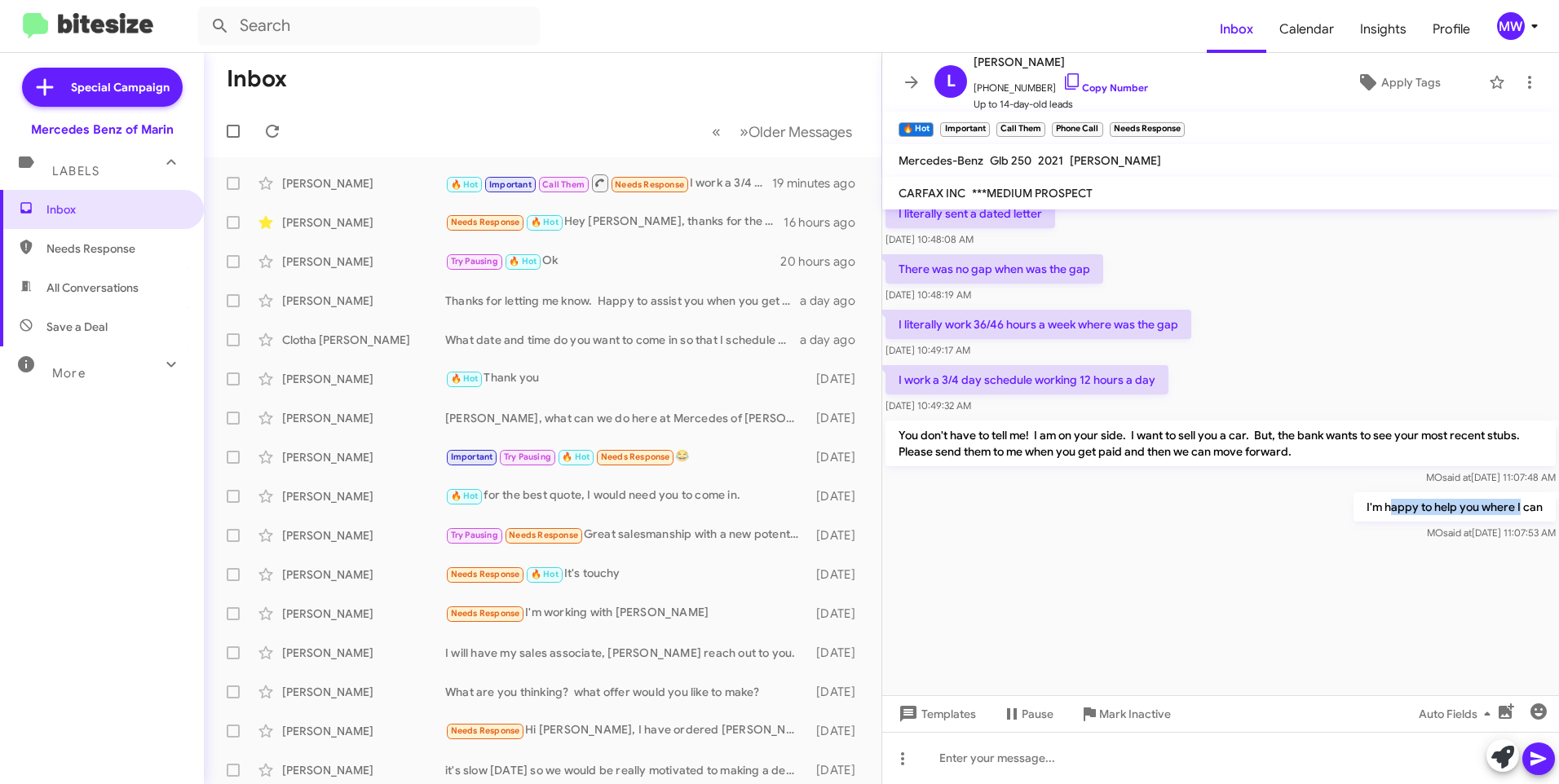
click at [1508, 508] on p "I'm happy to help you where I can" at bounding box center [1455, 506] width 203 height 29
drag, startPoint x: 1508, startPoint y: 508, endPoint x: 1236, endPoint y: 605, distance: 288.8
click at [1289, 626] on div at bounding box center [1220, 610] width 677 height 171
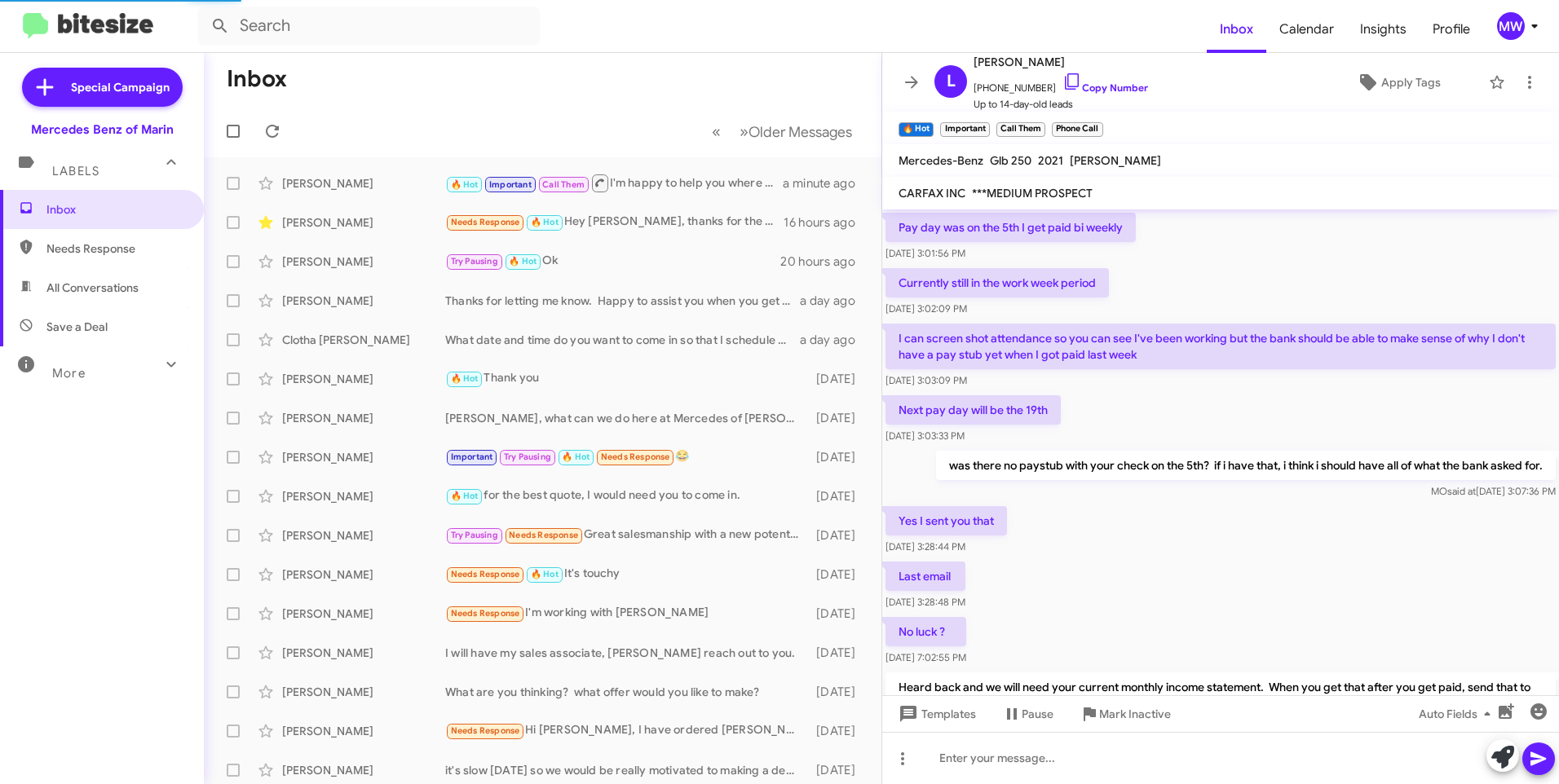
scroll to position [737, 0]
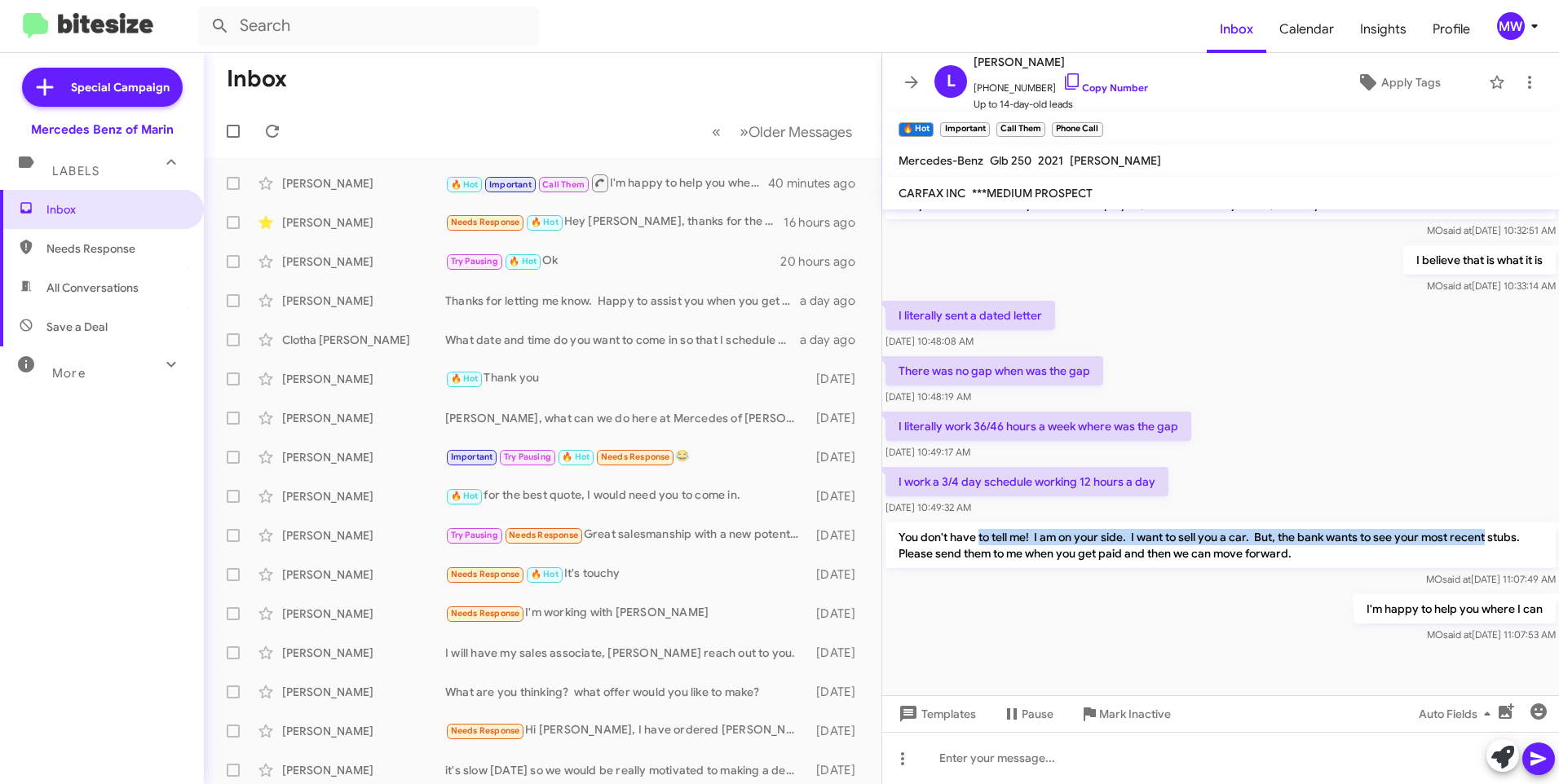
drag, startPoint x: 977, startPoint y: 542, endPoint x: 1491, endPoint y: 543, distance: 514.0
click at [1491, 543] on p "You don't have to tell me! I am on your side. I want to sell you a car. But, th…" at bounding box center [1221, 544] width 670 height 46
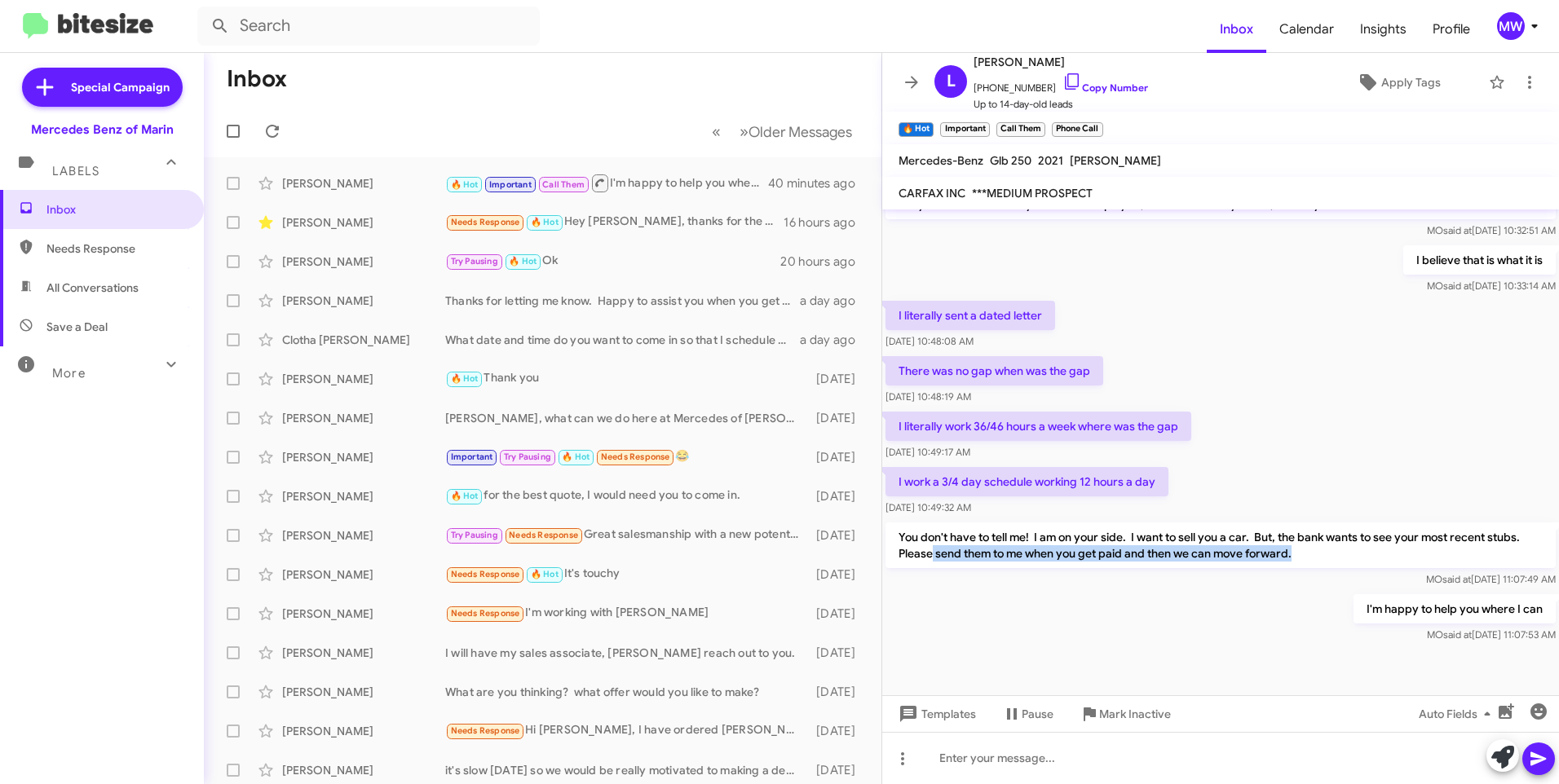
drag, startPoint x: 931, startPoint y: 552, endPoint x: 1298, endPoint y: 556, distance: 367.0
click at [1298, 556] on p "You don't have to tell me! I am on your side. I want to sell you a car. But, th…" at bounding box center [1221, 544] width 670 height 46
drag, startPoint x: 1445, startPoint y: 612, endPoint x: 1544, endPoint y: 609, distance: 99.0
click at [1544, 609] on div "I'm happy to help you where I can MO said at [DATE] 11:07:53 AM" at bounding box center [1220, 618] width 677 height 56
